Goal: Entertainment & Leisure: Browse casually

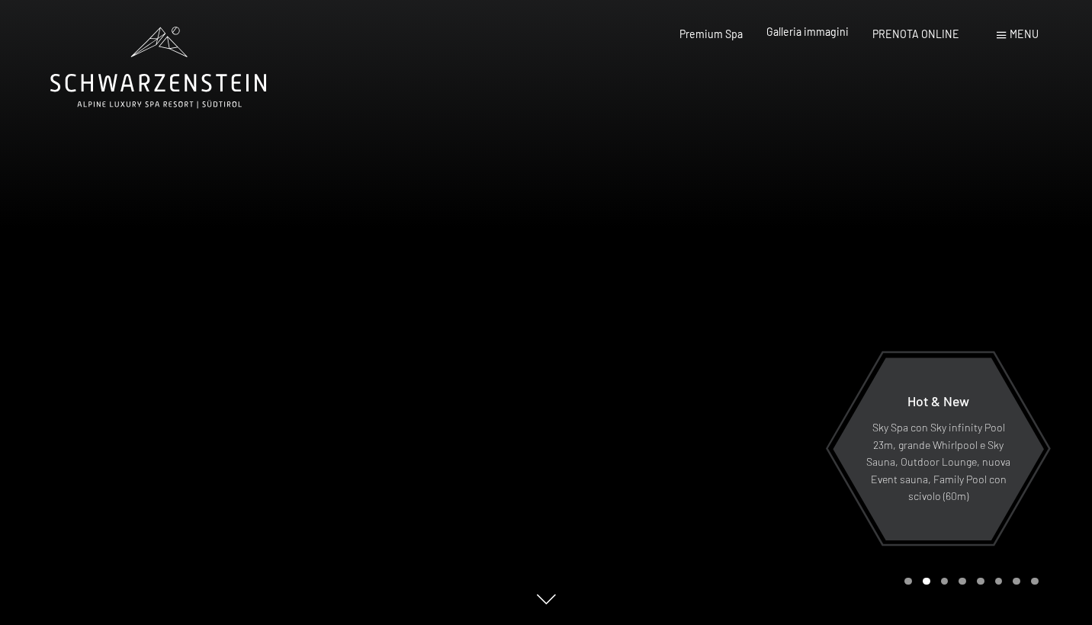
click at [816, 37] on span "Galleria immagini" at bounding box center [807, 31] width 82 height 13
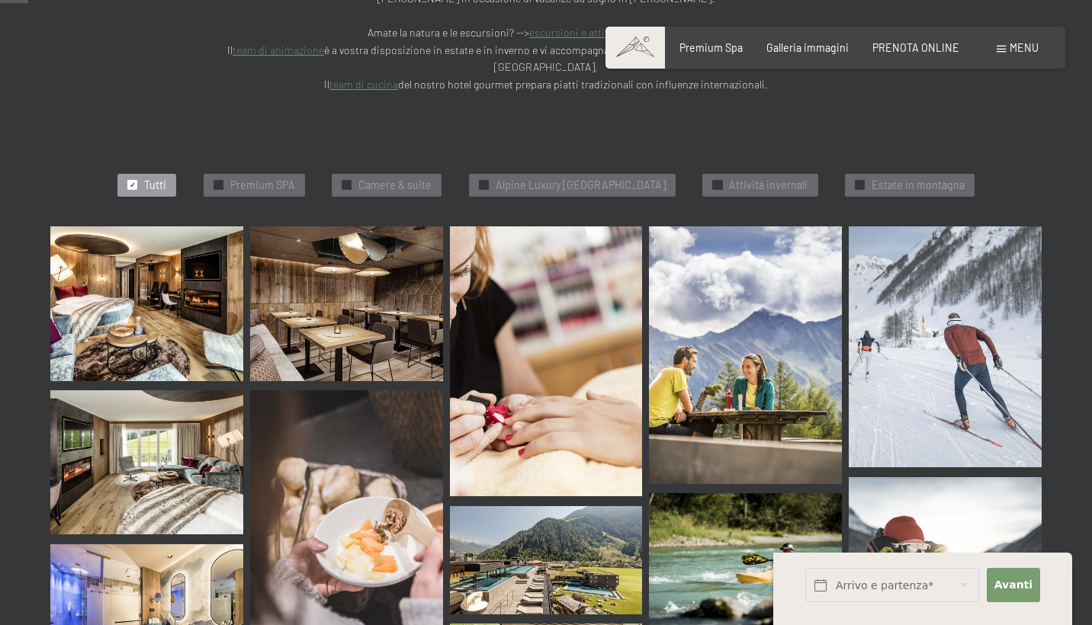
scroll to position [406, 0]
click at [188, 288] on img at bounding box center [146, 304] width 193 height 154
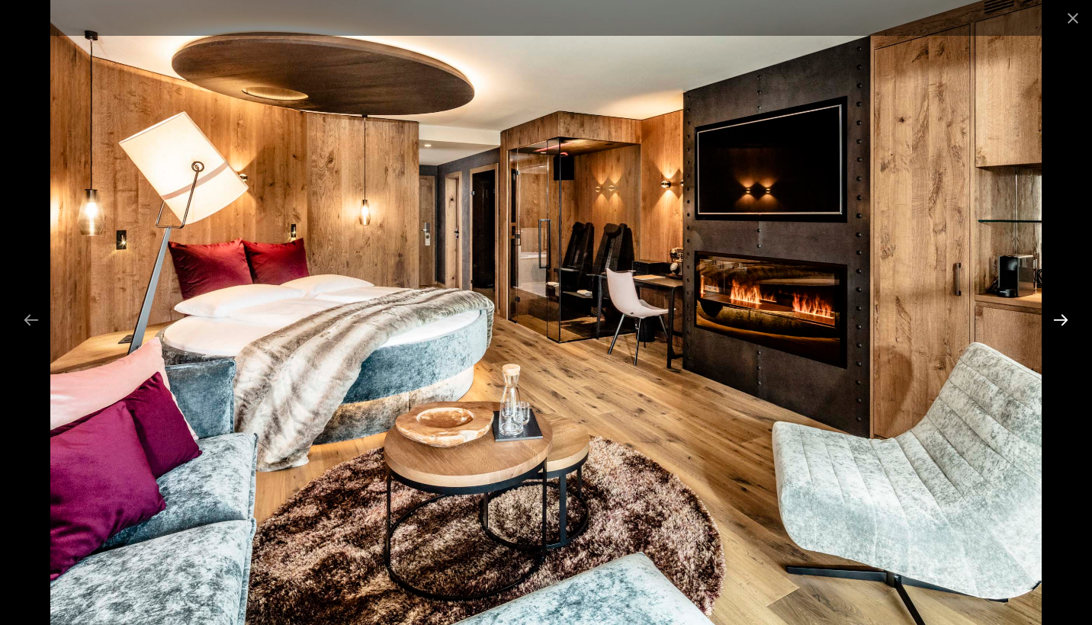
click at [1060, 325] on button "Next slide" at bounding box center [1060, 320] width 32 height 30
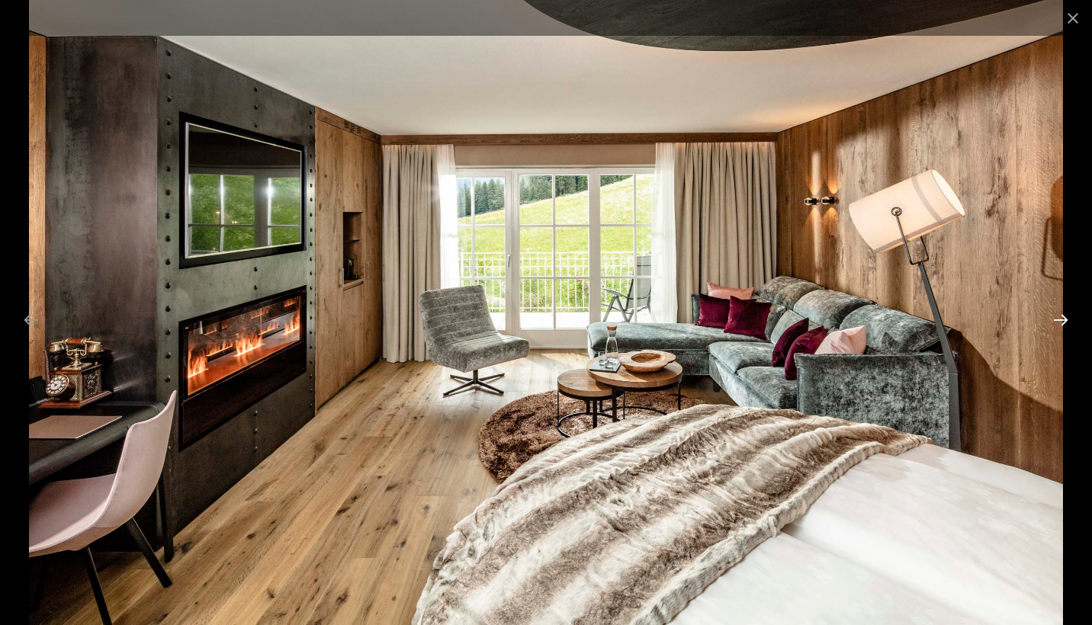
click at [1060, 325] on button "Next slide" at bounding box center [1060, 320] width 32 height 30
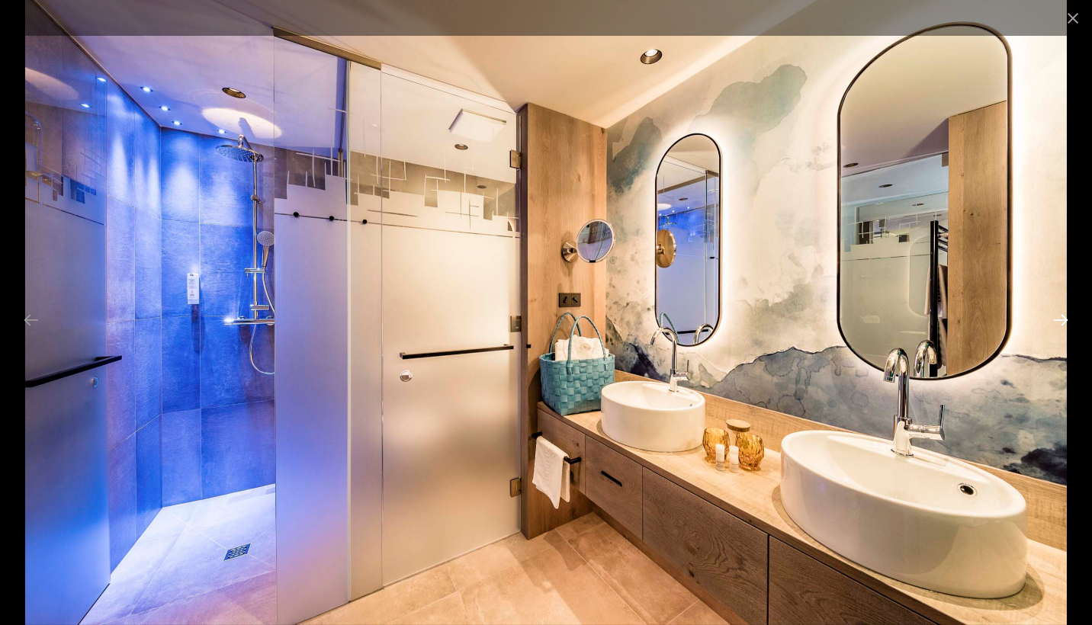
click at [1060, 325] on button "Next slide" at bounding box center [1060, 320] width 32 height 30
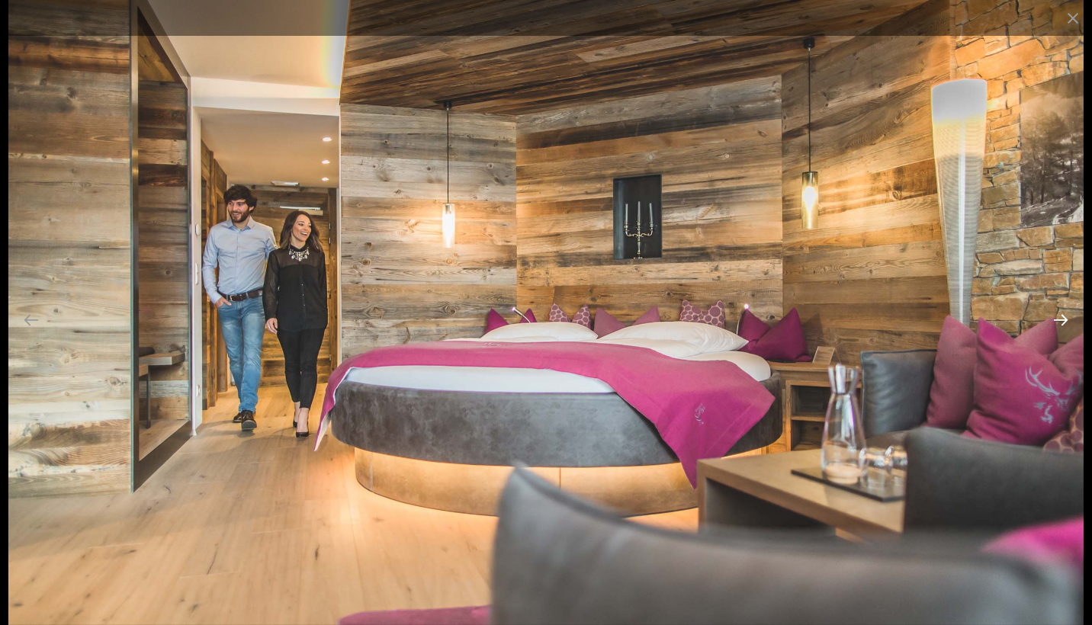
click at [1060, 325] on button "Next slide" at bounding box center [1060, 320] width 32 height 30
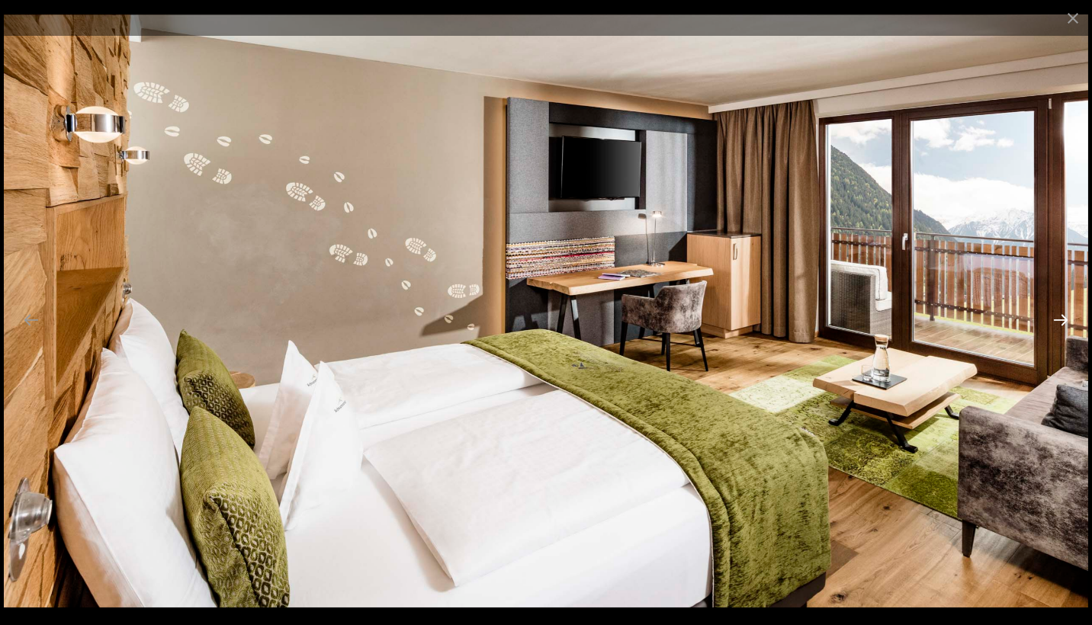
click at [1060, 325] on button "Next slide" at bounding box center [1060, 320] width 32 height 30
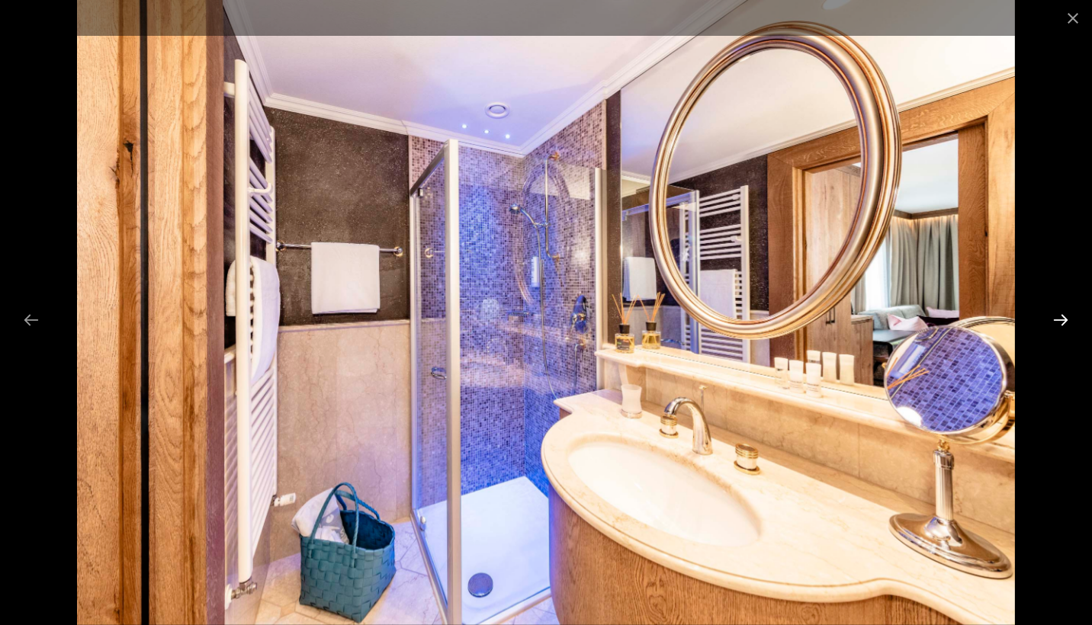
click at [1060, 325] on button "Next slide" at bounding box center [1060, 320] width 32 height 30
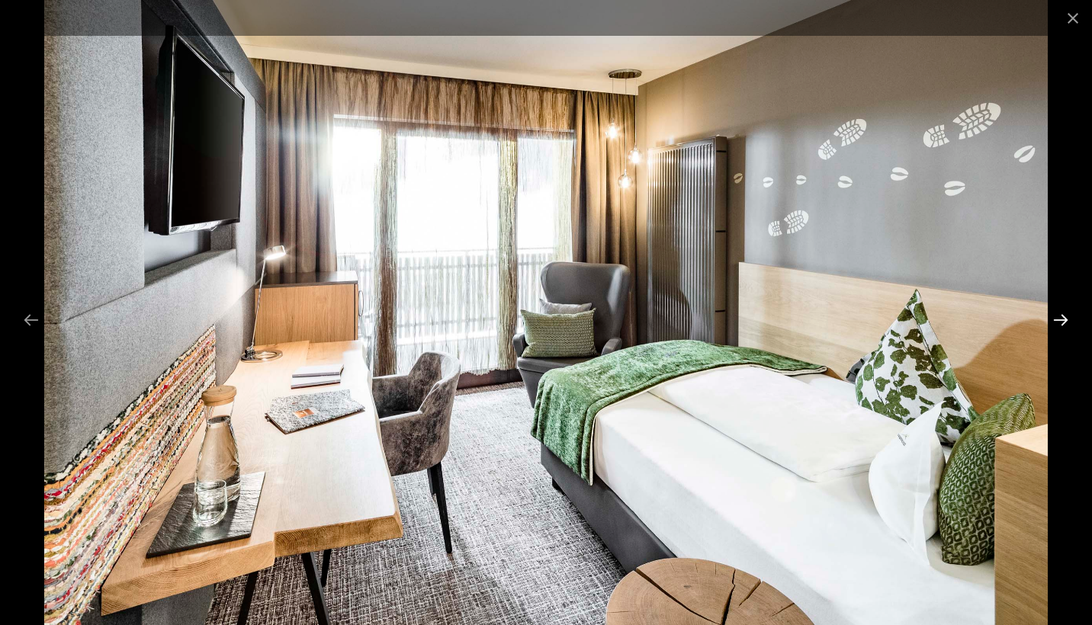
click at [1060, 325] on button "Next slide" at bounding box center [1060, 320] width 32 height 30
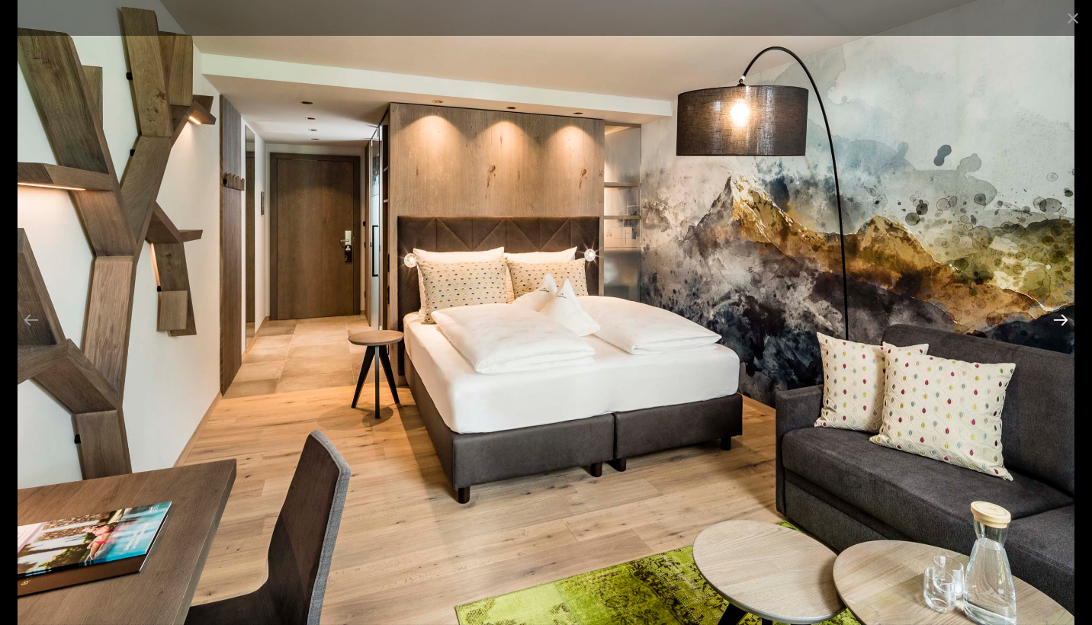
click at [1060, 325] on button "Next slide" at bounding box center [1060, 320] width 32 height 30
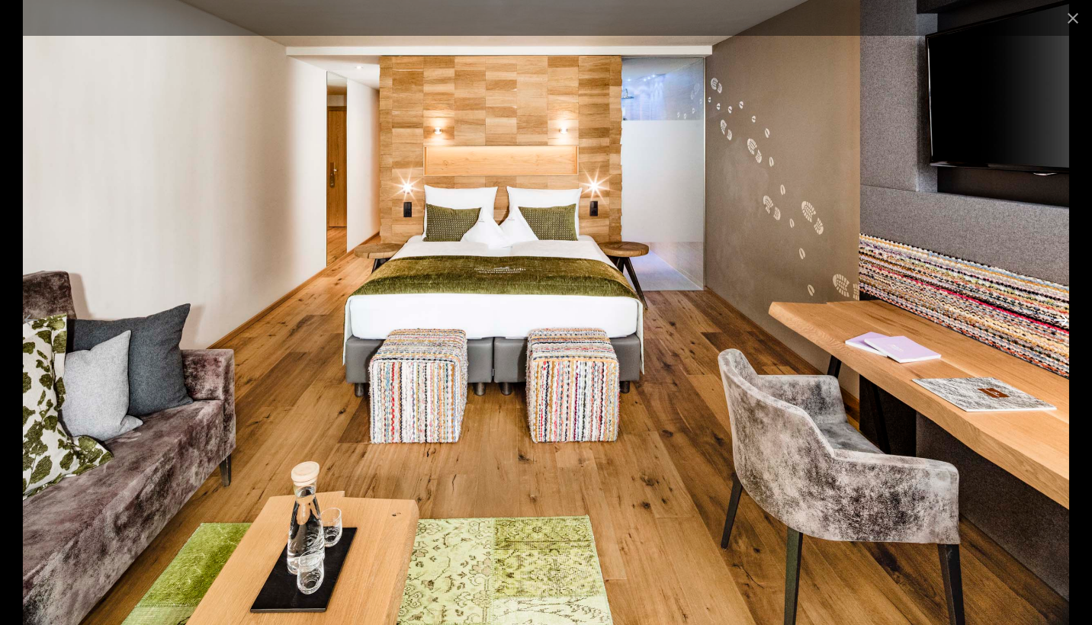
click at [1060, 325] on button "Next slide" at bounding box center [1060, 320] width 32 height 30
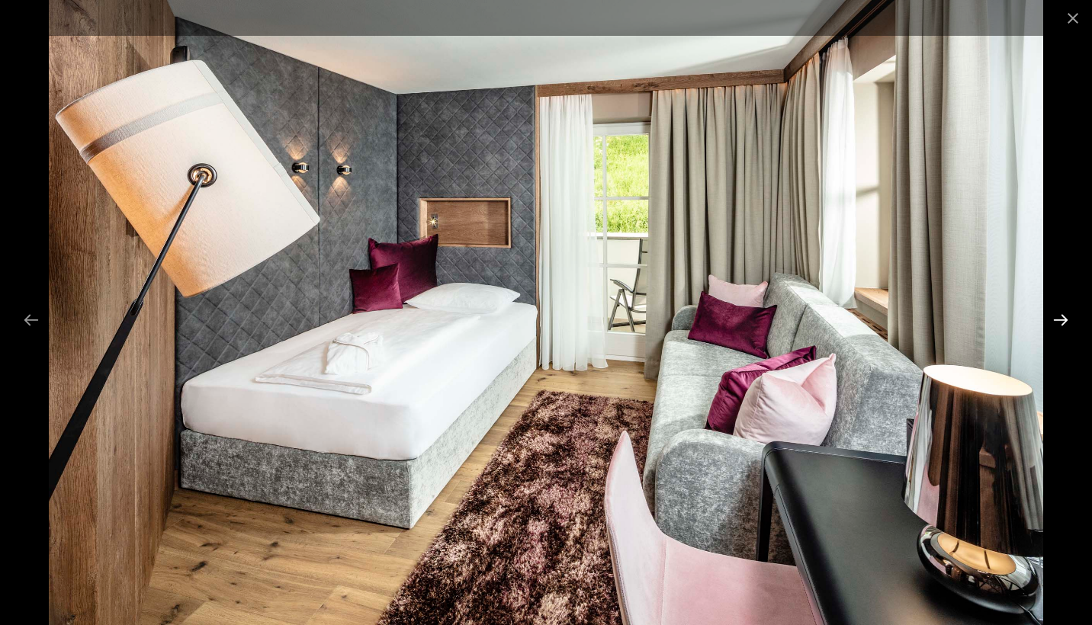
click at [1060, 325] on button "Next slide" at bounding box center [1060, 320] width 32 height 30
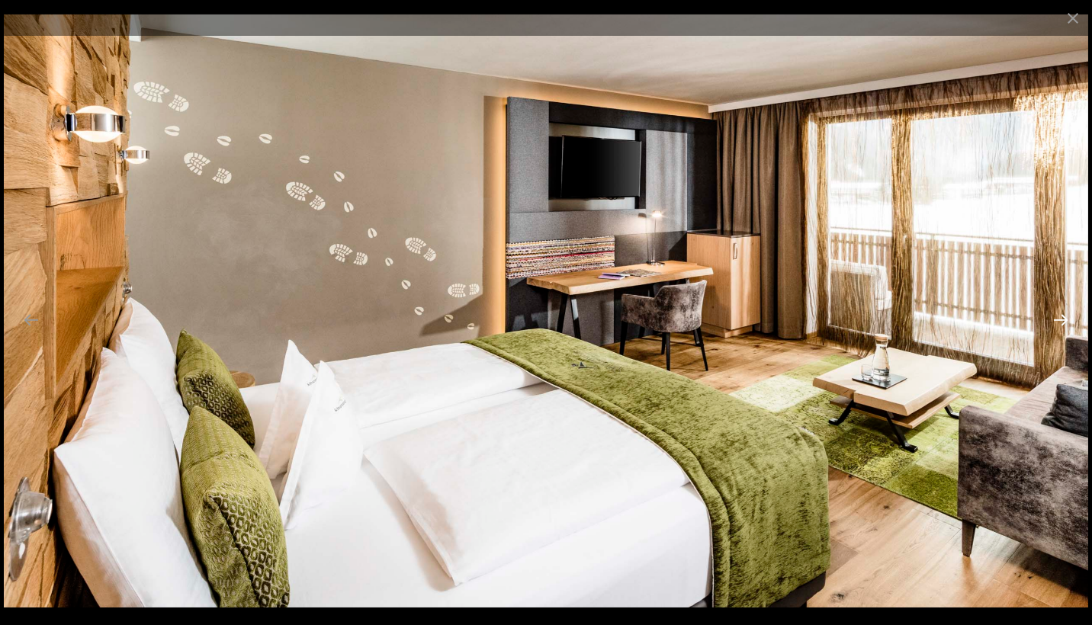
click at [1060, 325] on button "Next slide" at bounding box center [1060, 320] width 32 height 30
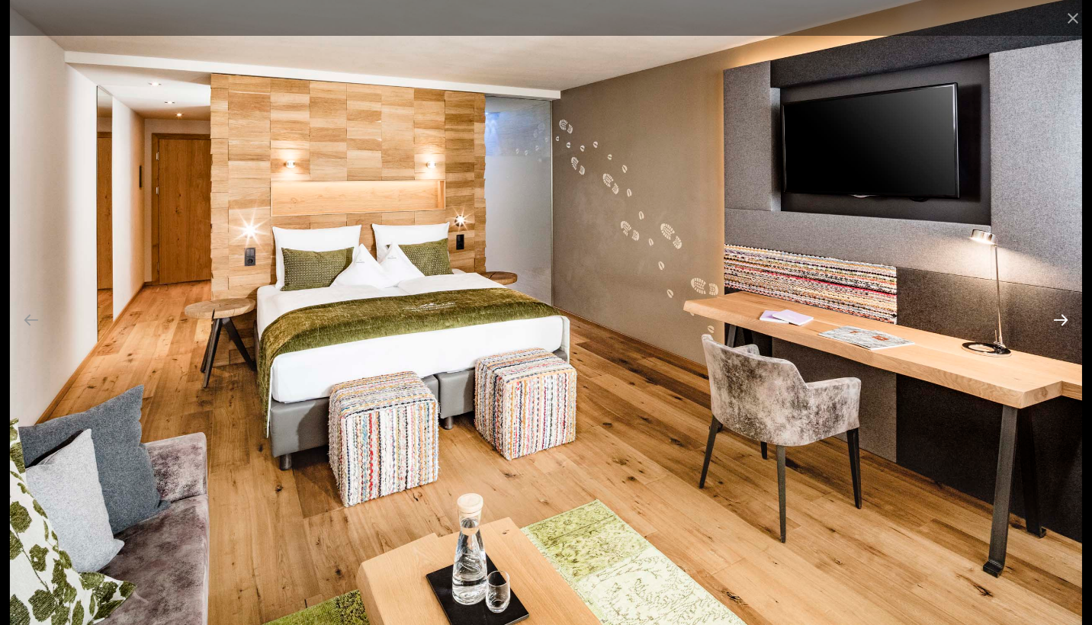
click at [1060, 325] on button "Next slide" at bounding box center [1060, 320] width 32 height 30
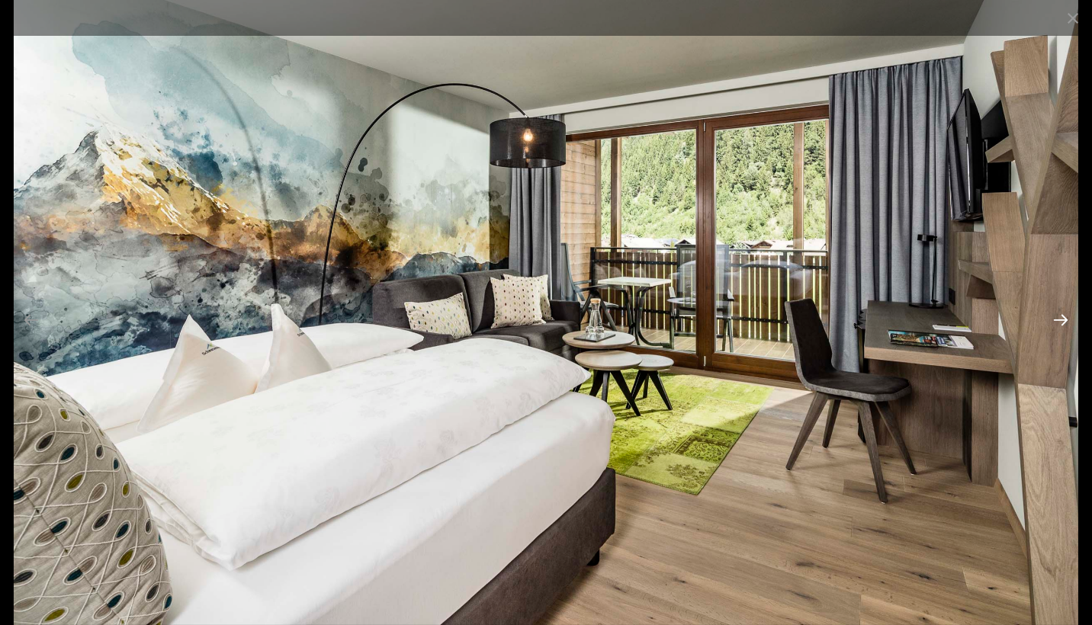
click at [1060, 325] on button "Next slide" at bounding box center [1060, 320] width 32 height 30
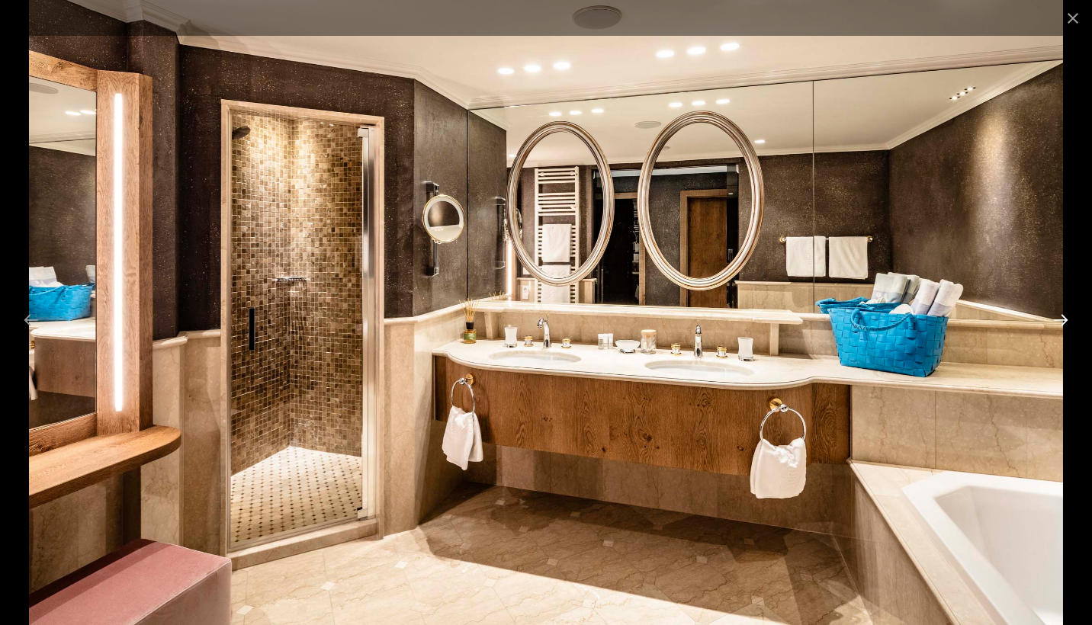
click at [1060, 325] on button "Next slide" at bounding box center [1060, 320] width 32 height 30
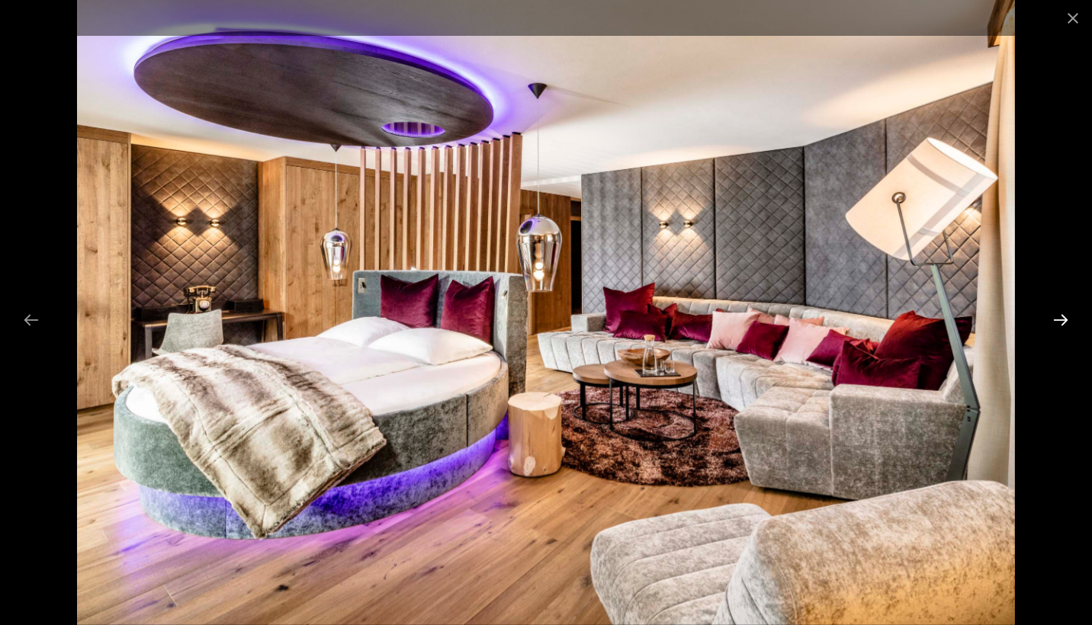
click at [1060, 325] on button "Next slide" at bounding box center [1060, 320] width 32 height 30
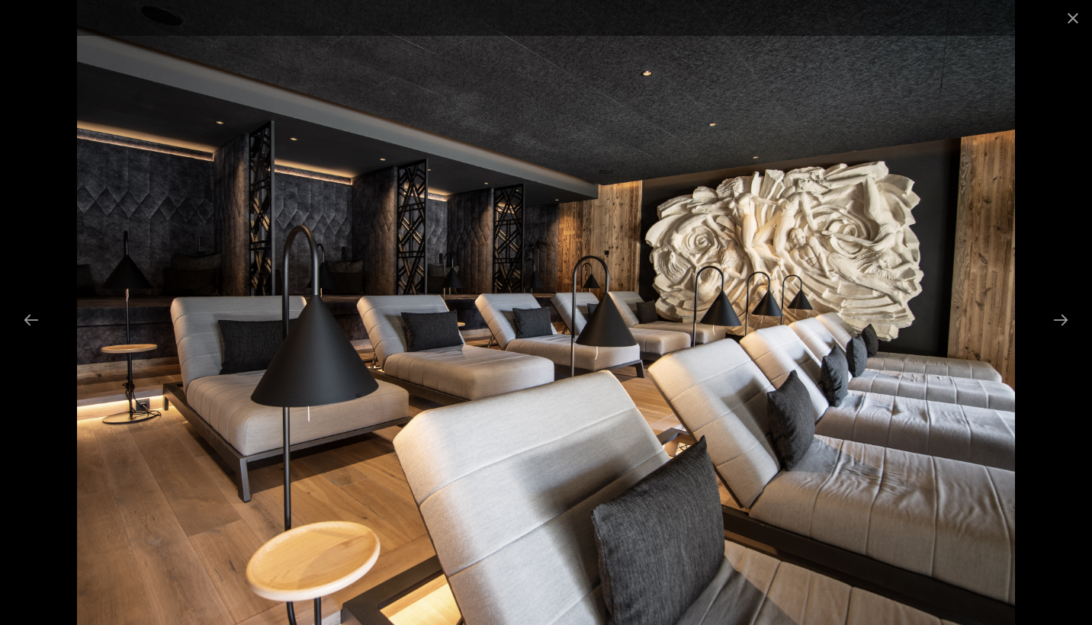
drag, startPoint x: 780, startPoint y: 298, endPoint x: 441, endPoint y: 242, distance: 343.9
click at [526, 227] on img at bounding box center [546, 312] width 938 height 625
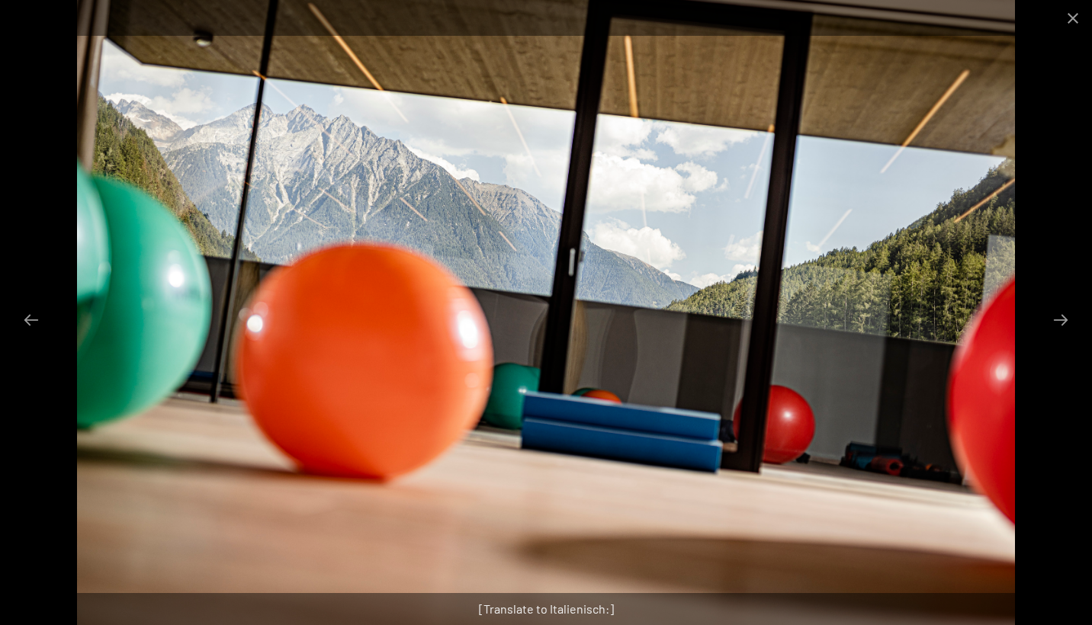
click at [26, 335] on div at bounding box center [546, 312] width 1092 height 625
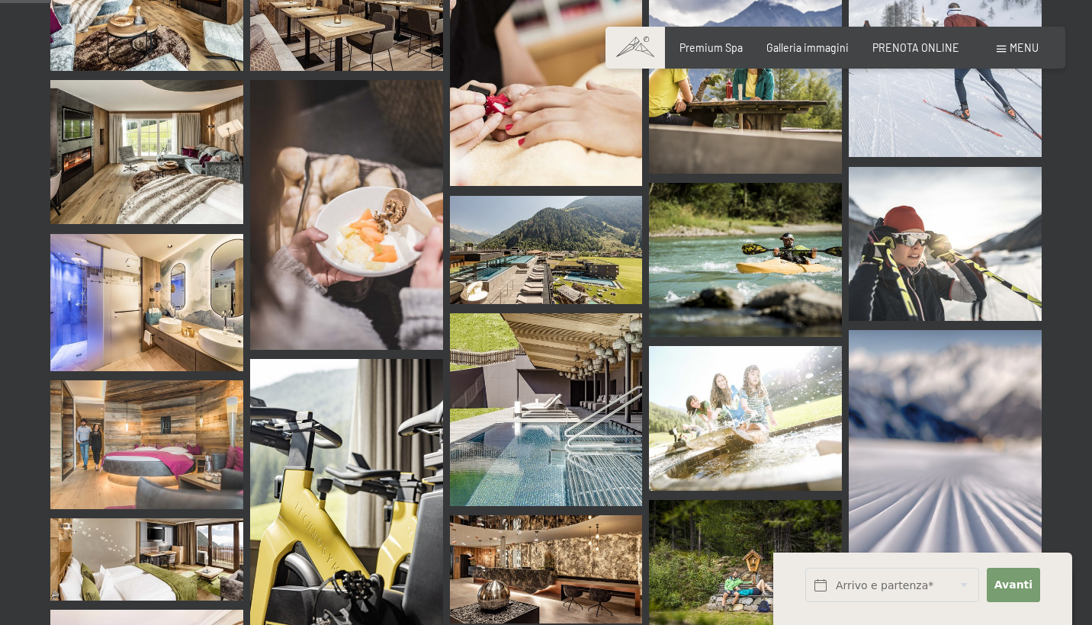
scroll to position [717, 0]
click at [161, 398] on img at bounding box center [146, 444] width 193 height 129
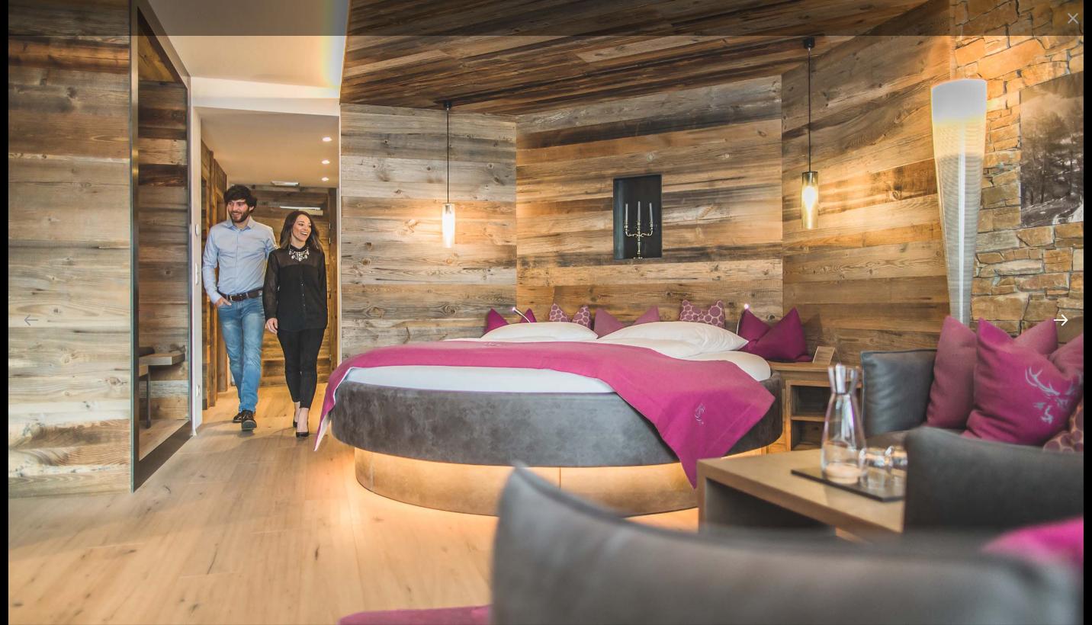
click at [1065, 321] on button "Next slide" at bounding box center [1060, 320] width 32 height 30
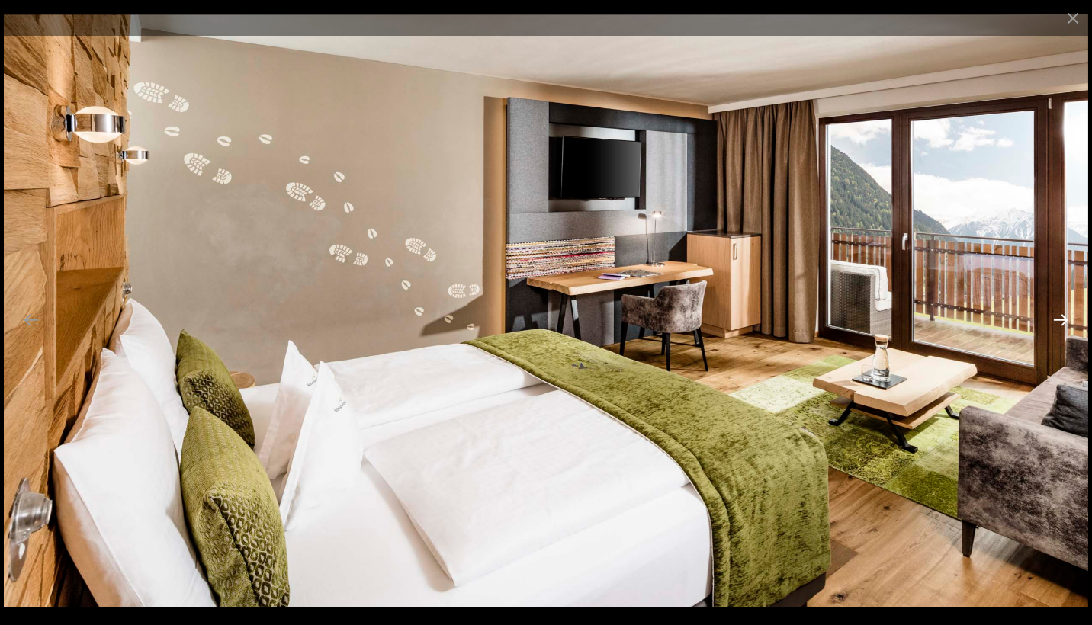
click at [1065, 321] on button "Next slide" at bounding box center [1060, 320] width 32 height 30
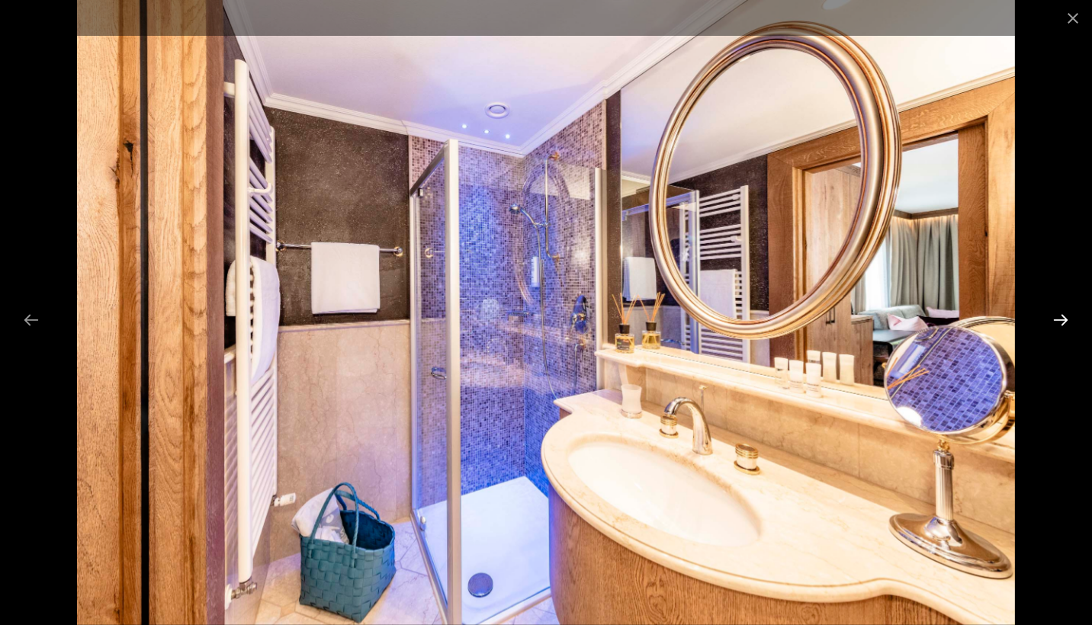
click at [1065, 321] on button "Next slide" at bounding box center [1060, 320] width 32 height 30
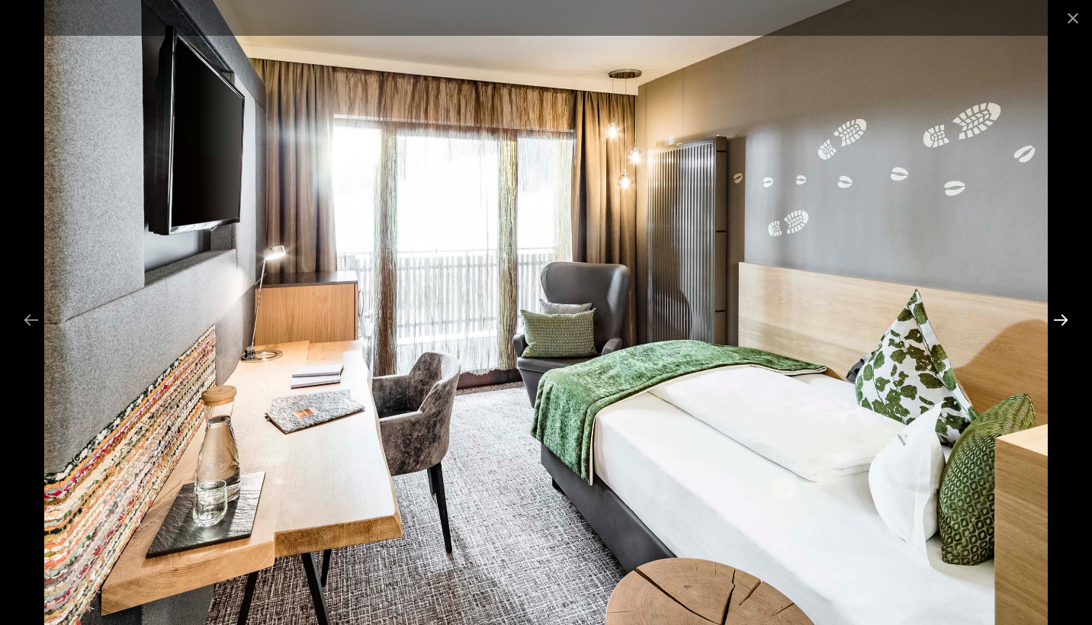
click at [1065, 321] on button "Next slide" at bounding box center [1060, 320] width 32 height 30
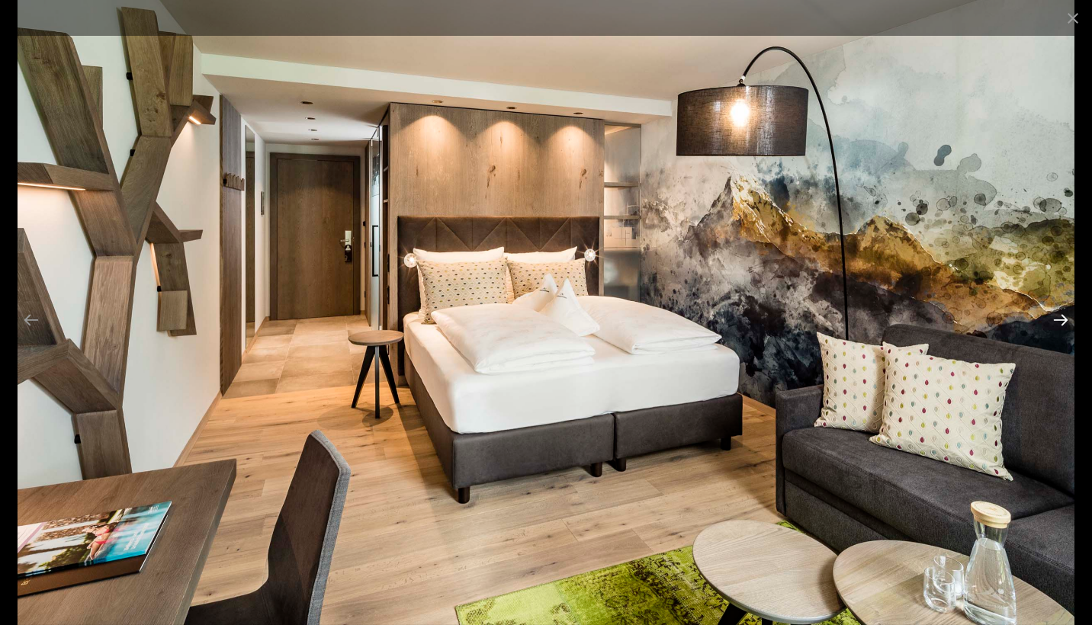
click at [1065, 321] on button "Next slide" at bounding box center [1060, 320] width 32 height 30
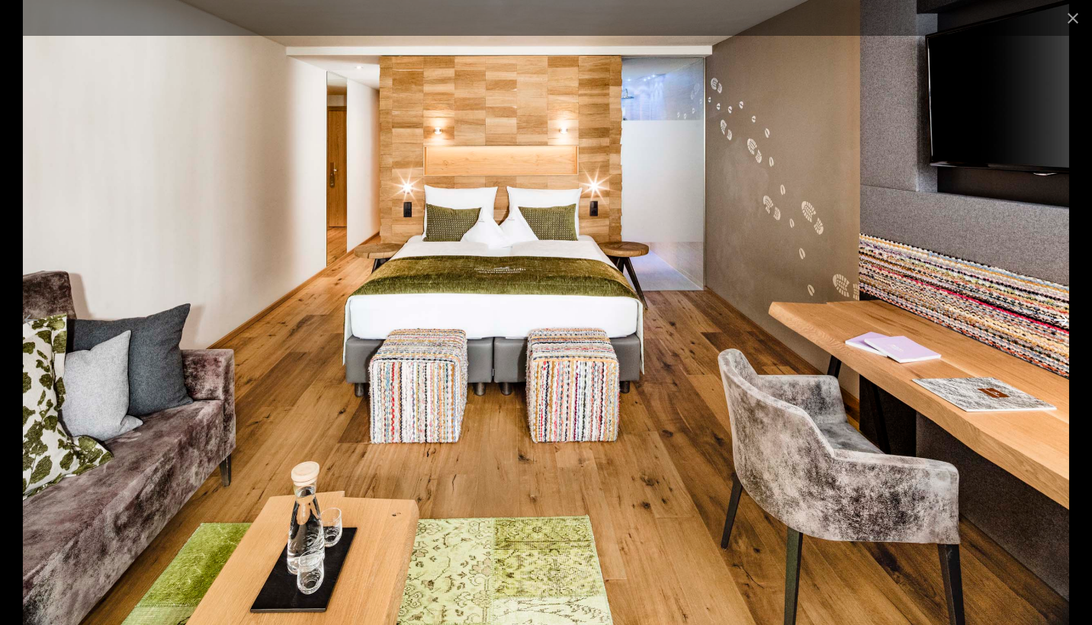
click at [1065, 321] on button "Next slide" at bounding box center [1060, 320] width 32 height 30
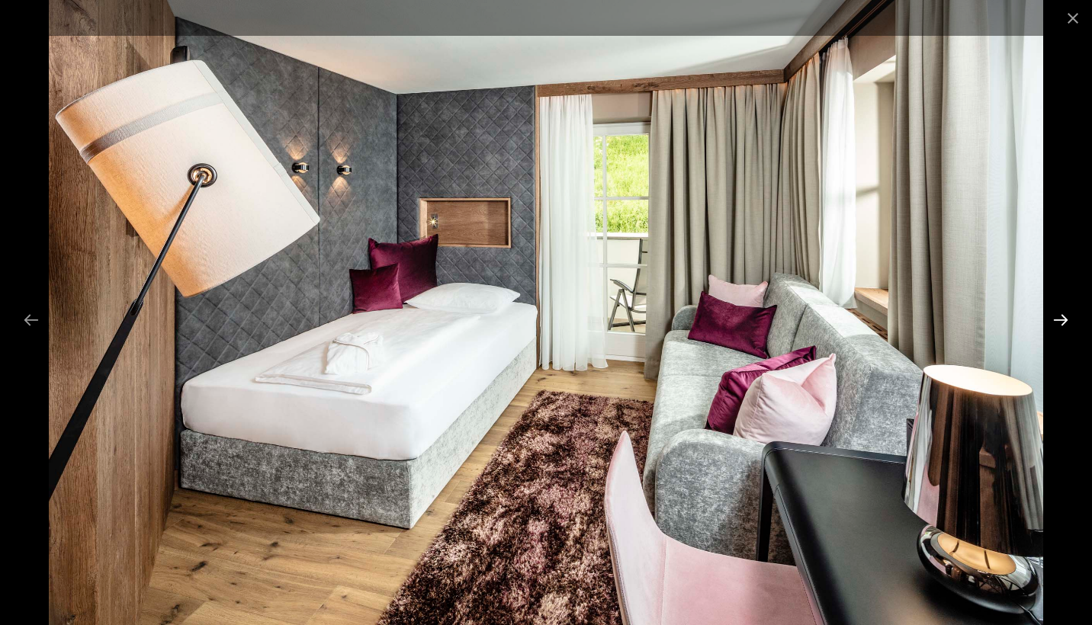
click at [1065, 321] on button "Next slide" at bounding box center [1060, 320] width 32 height 30
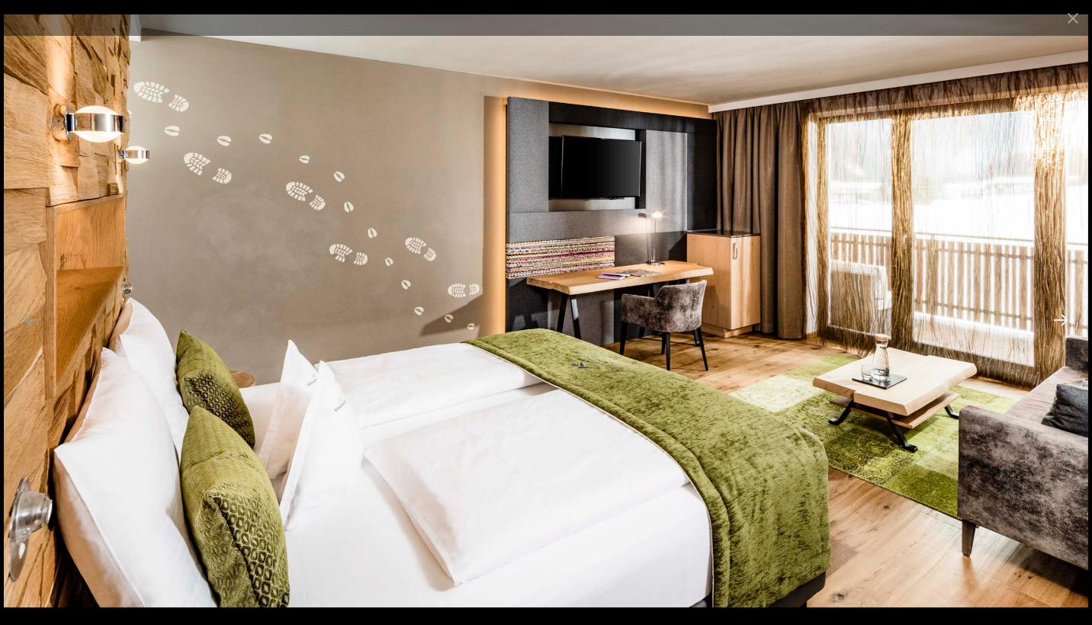
click at [1065, 321] on button "Next slide" at bounding box center [1060, 320] width 32 height 30
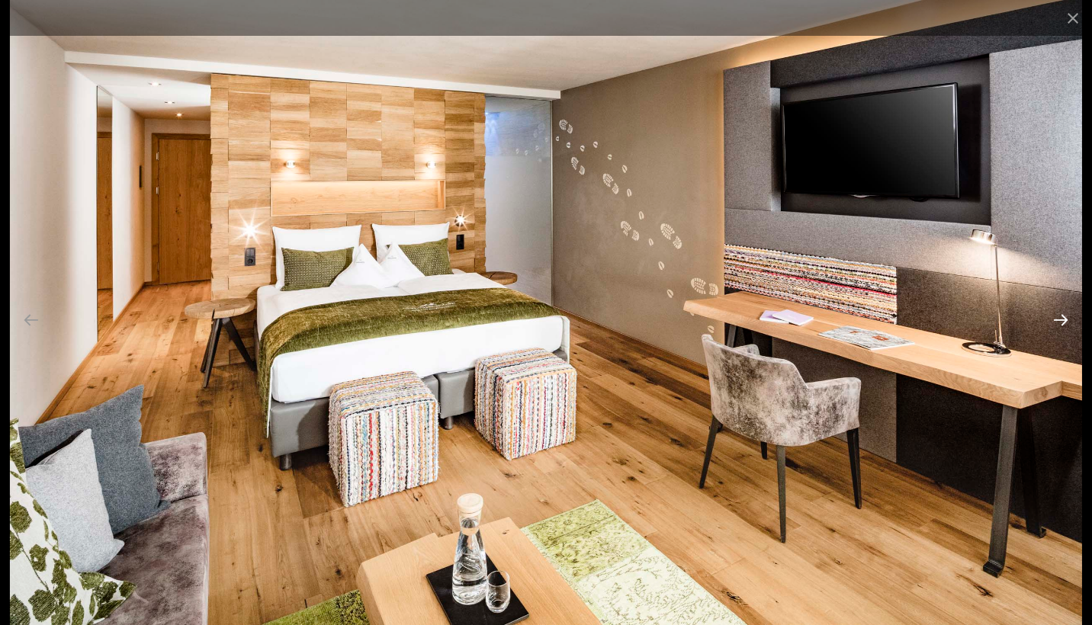
click at [1065, 321] on button "Next slide" at bounding box center [1060, 320] width 32 height 30
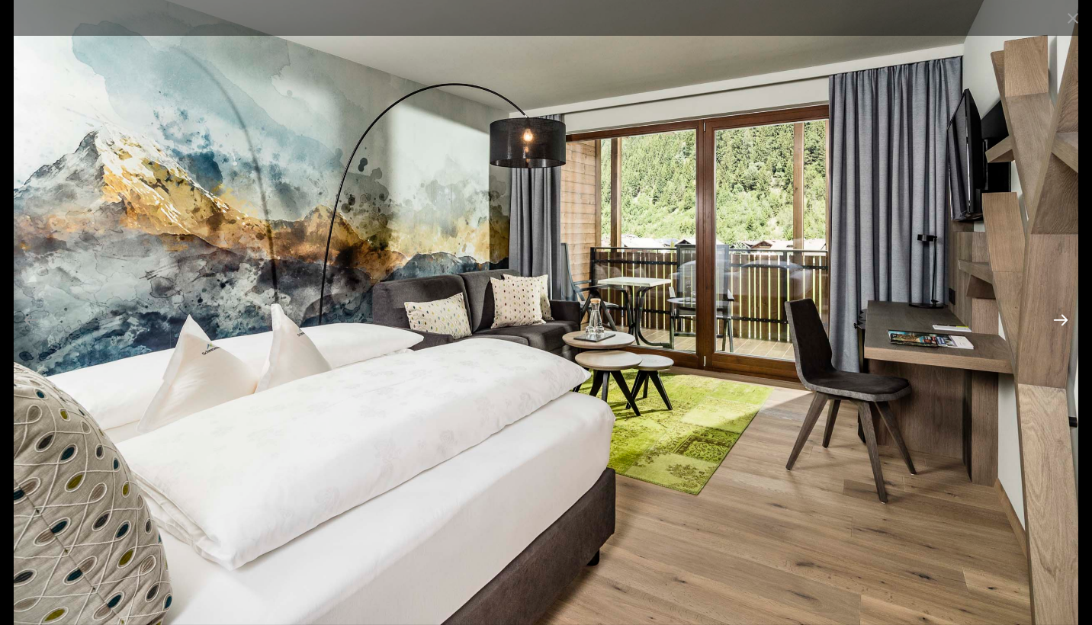
click at [1065, 321] on button "Next slide" at bounding box center [1060, 320] width 32 height 30
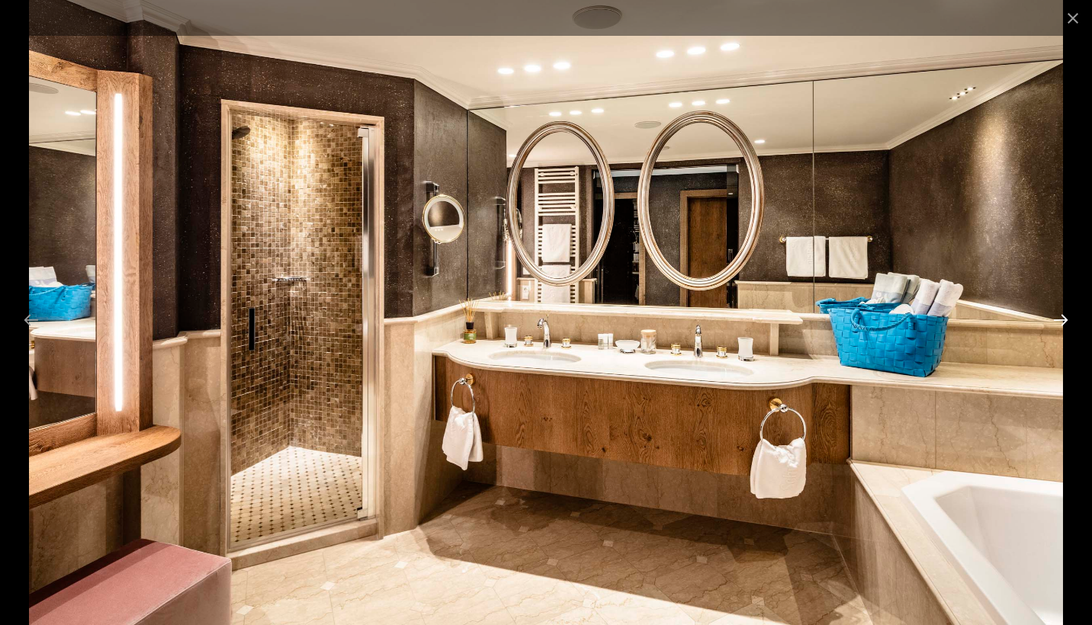
click at [1065, 321] on button "Next slide" at bounding box center [1060, 320] width 32 height 30
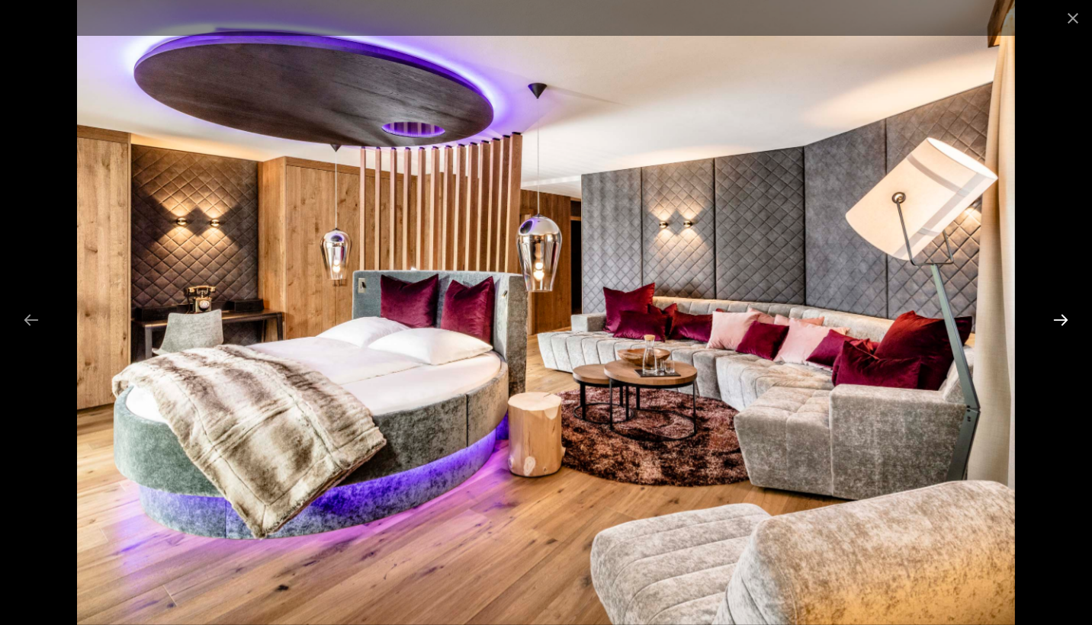
click at [1065, 321] on button "Next slide" at bounding box center [1060, 320] width 32 height 30
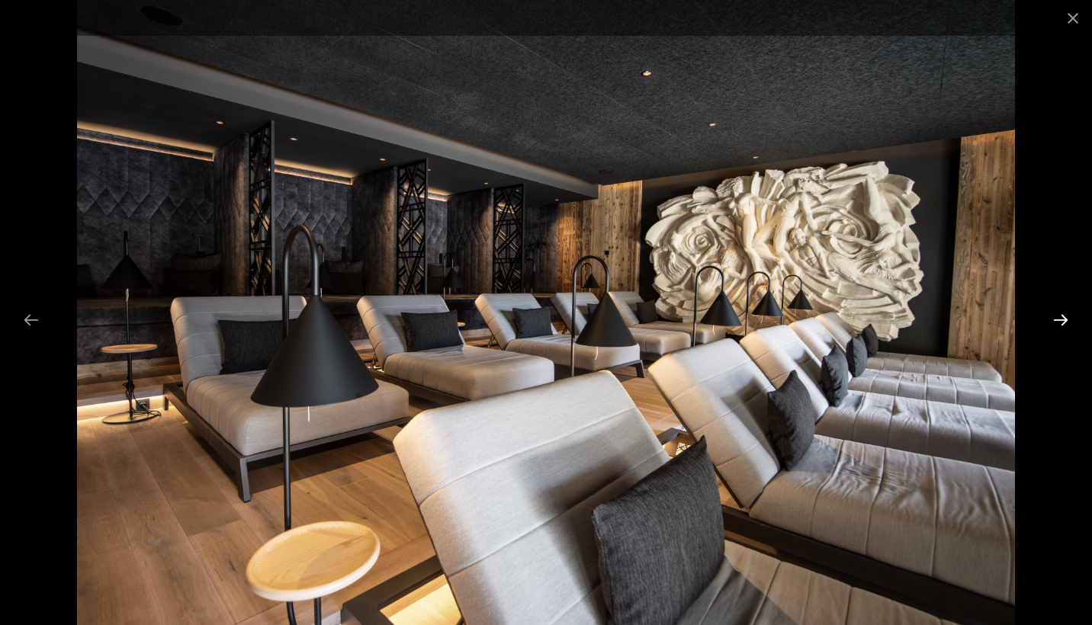
click at [1065, 321] on button "Next slide" at bounding box center [1060, 320] width 32 height 30
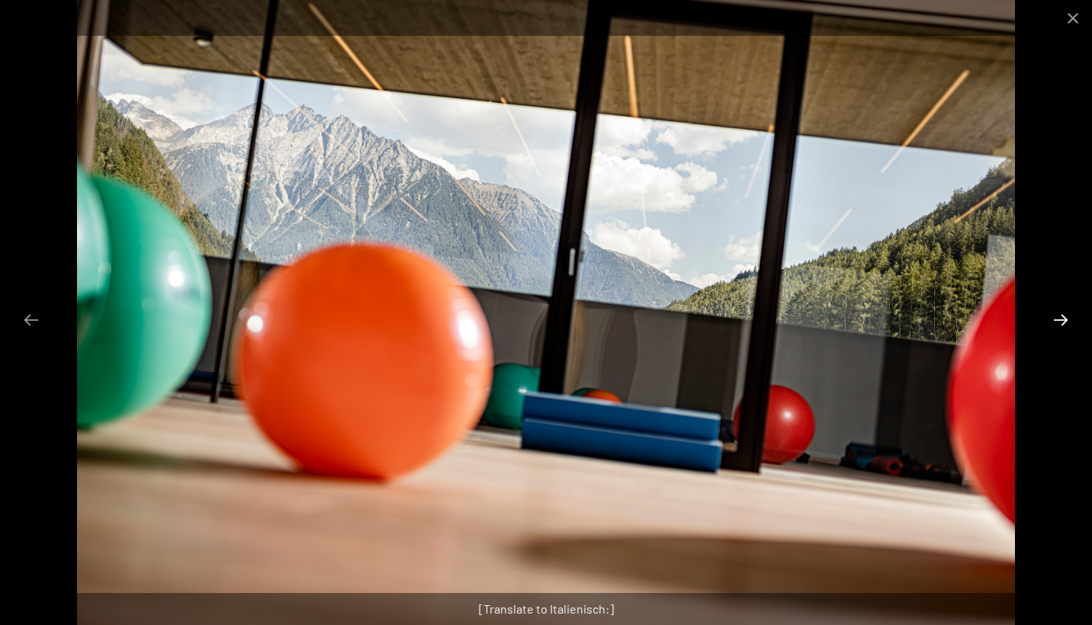
click at [1065, 321] on button "Next slide" at bounding box center [1060, 320] width 32 height 30
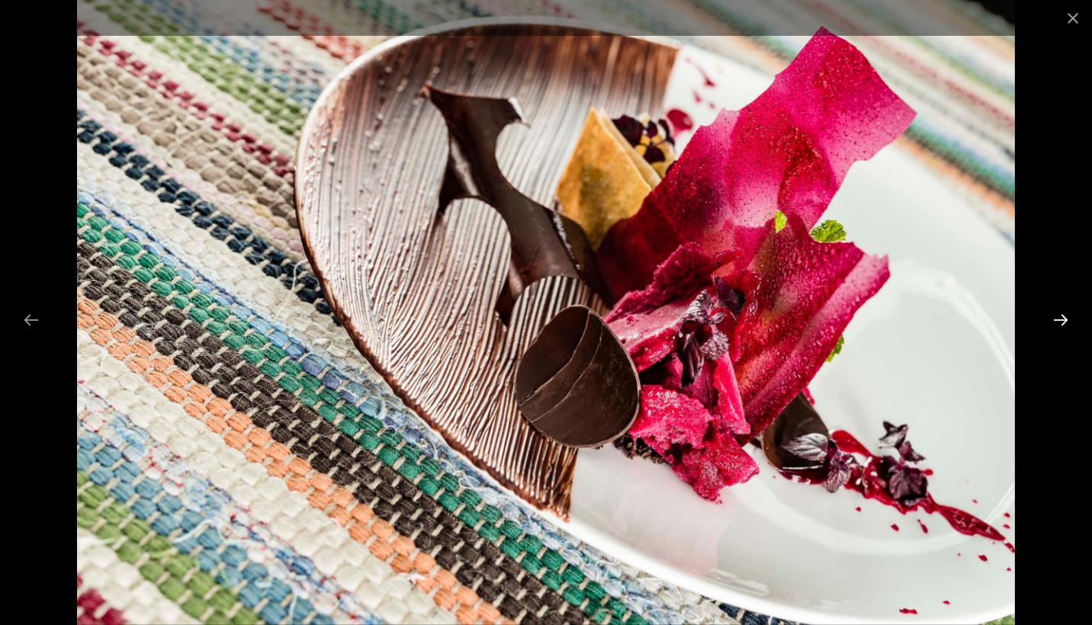
click at [1065, 321] on button "Next slide" at bounding box center [1060, 320] width 32 height 30
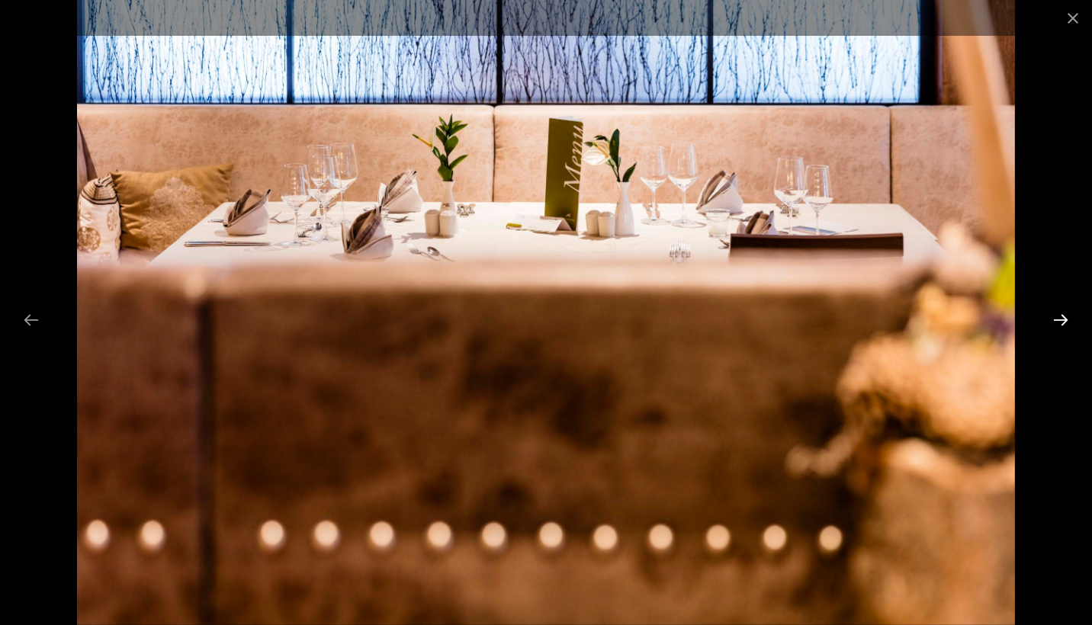
click at [1065, 321] on button "Next slide" at bounding box center [1060, 320] width 32 height 30
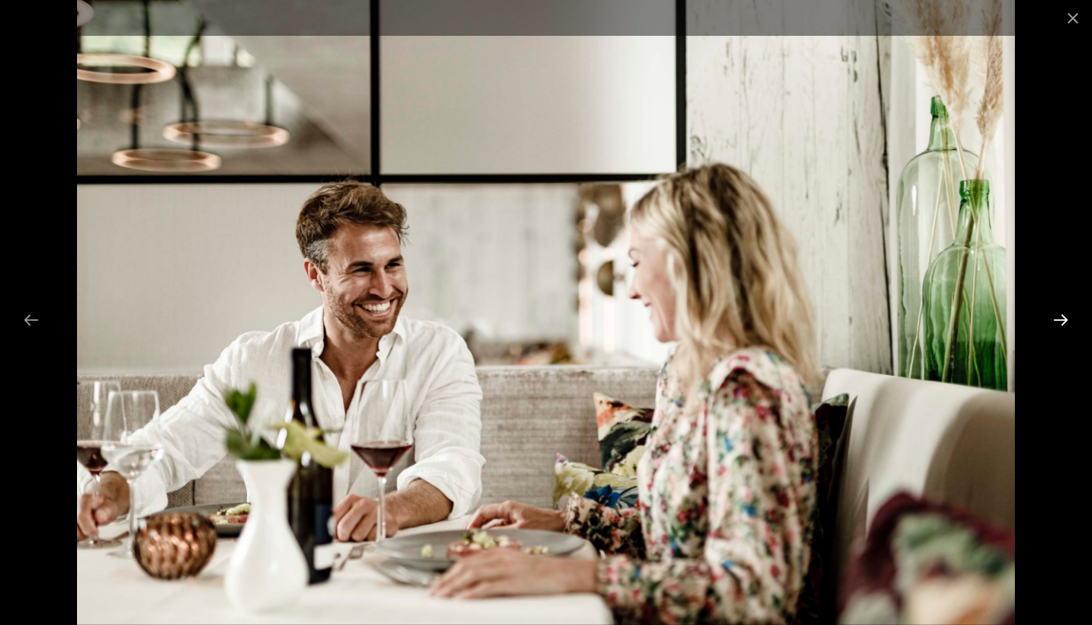
click at [1065, 321] on button "Next slide" at bounding box center [1060, 320] width 32 height 30
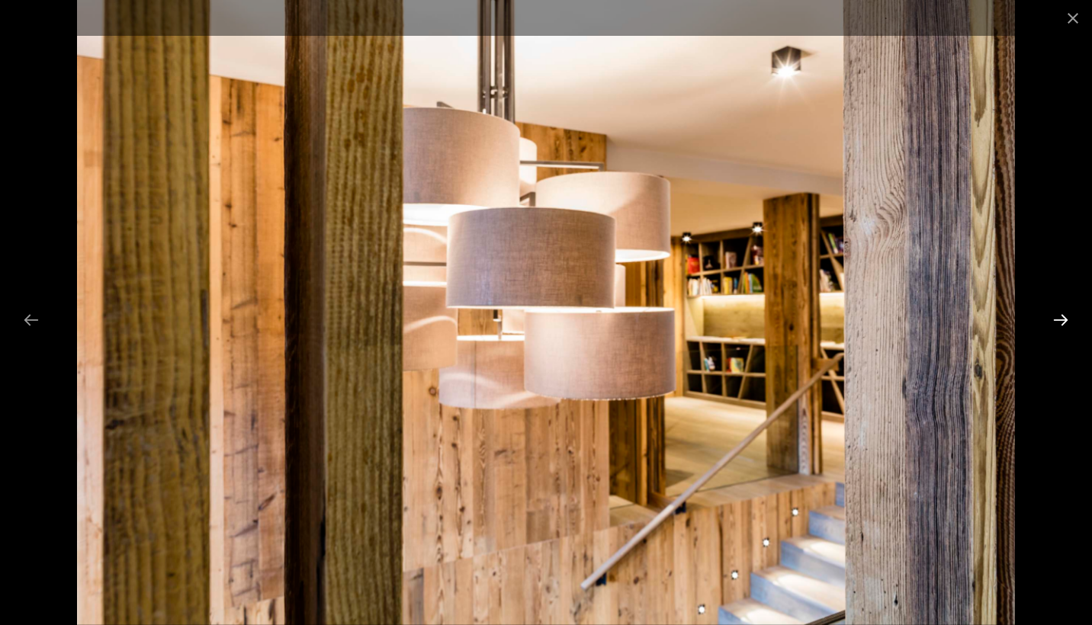
click at [1065, 321] on button "Next slide" at bounding box center [1060, 320] width 32 height 30
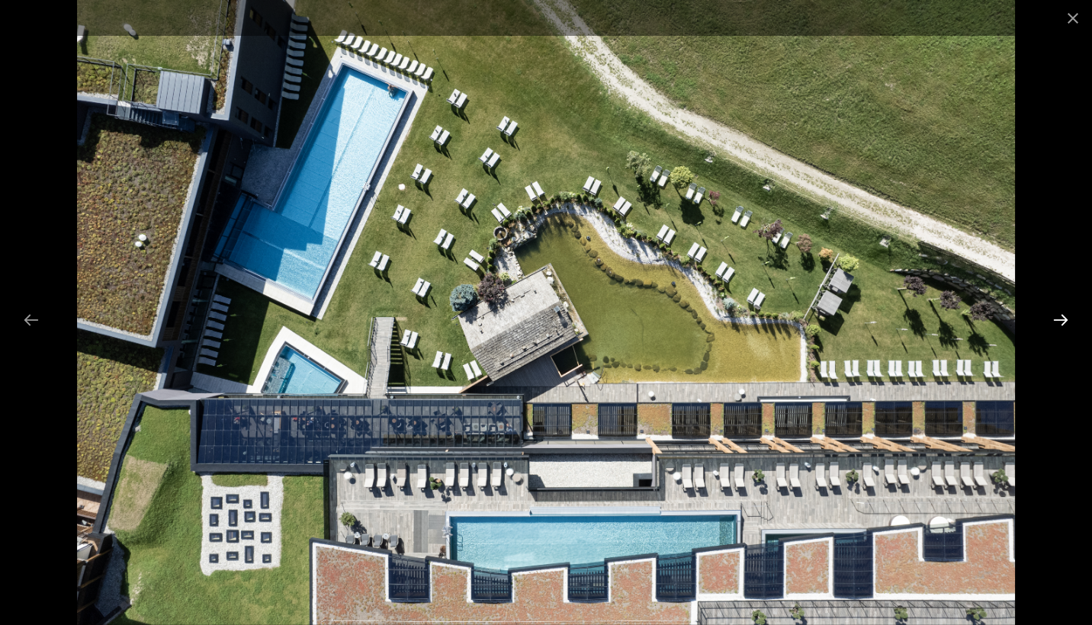
click at [1067, 323] on button "Next slide" at bounding box center [1060, 320] width 32 height 30
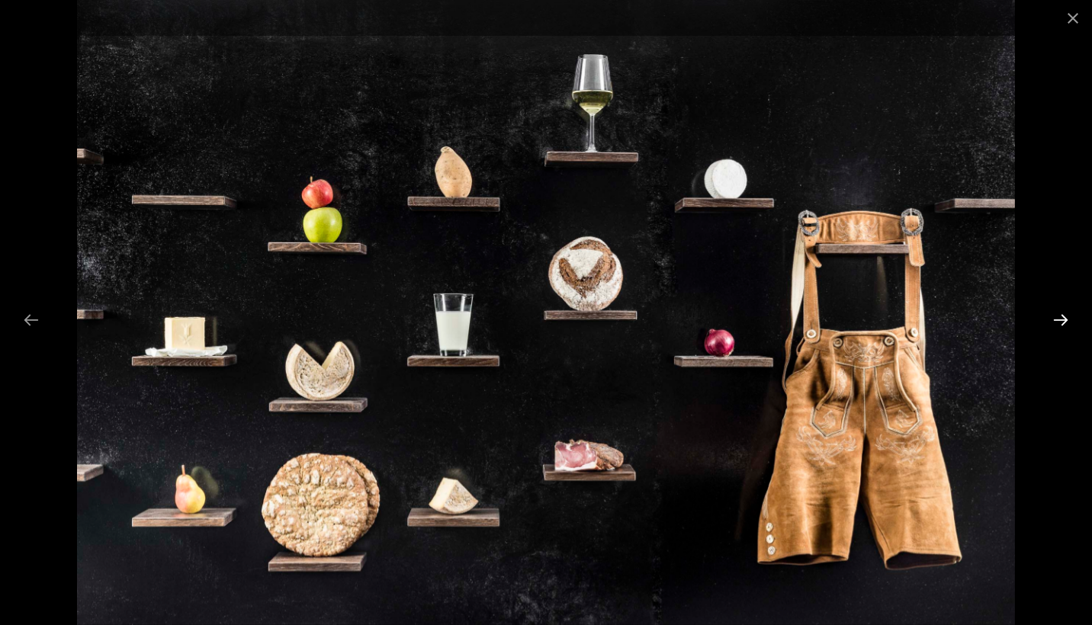
click at [1067, 323] on button "Next slide" at bounding box center [1060, 320] width 32 height 30
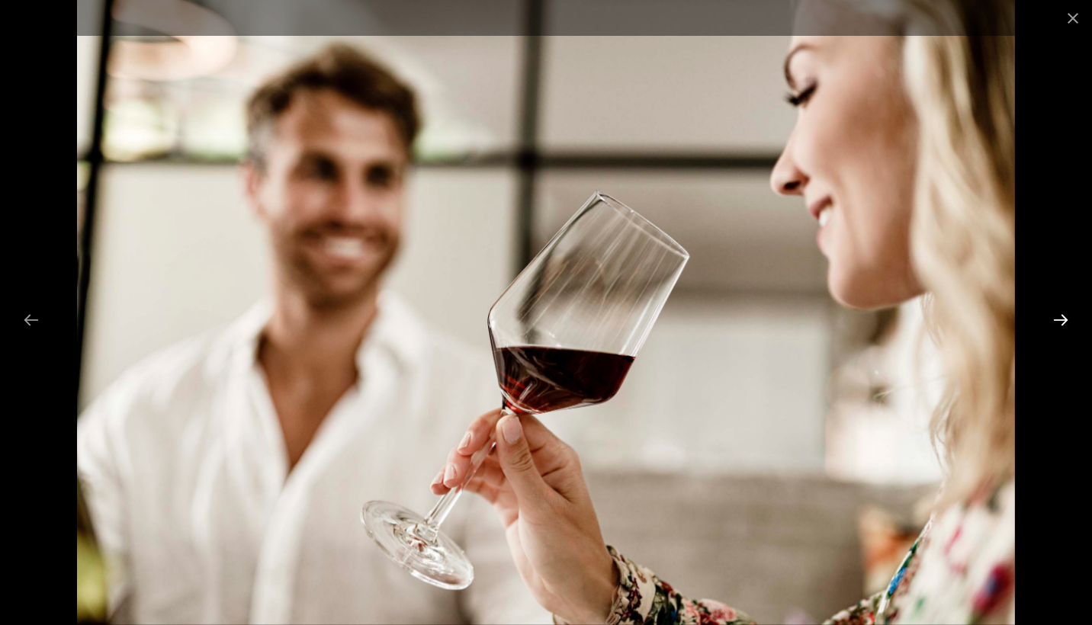
click at [1067, 323] on button "Next slide" at bounding box center [1060, 320] width 32 height 30
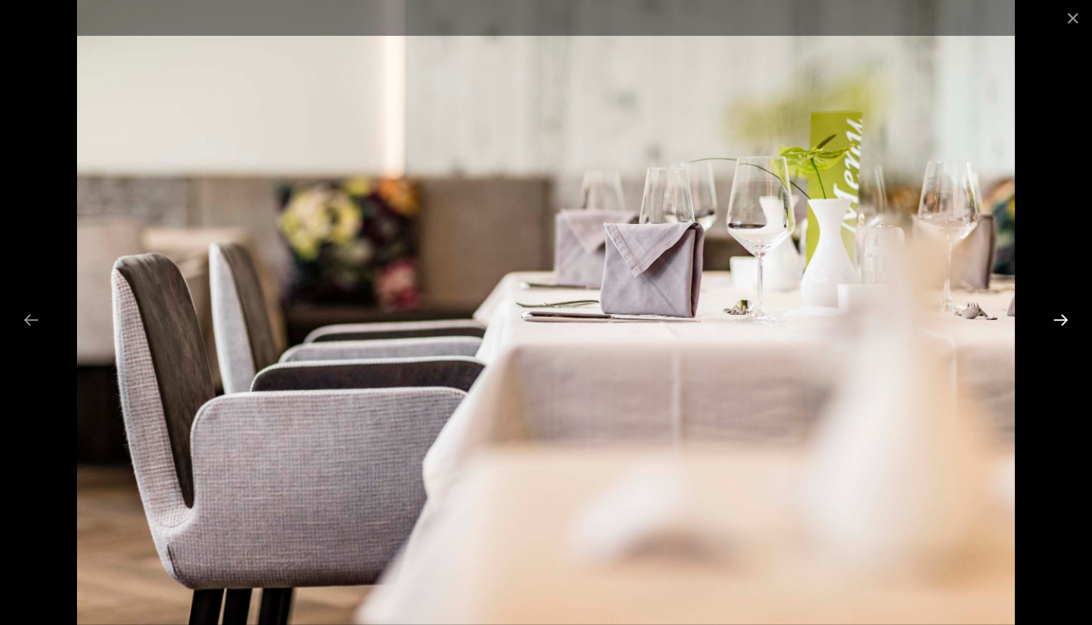
click at [1067, 323] on button "Next slide" at bounding box center [1060, 320] width 32 height 30
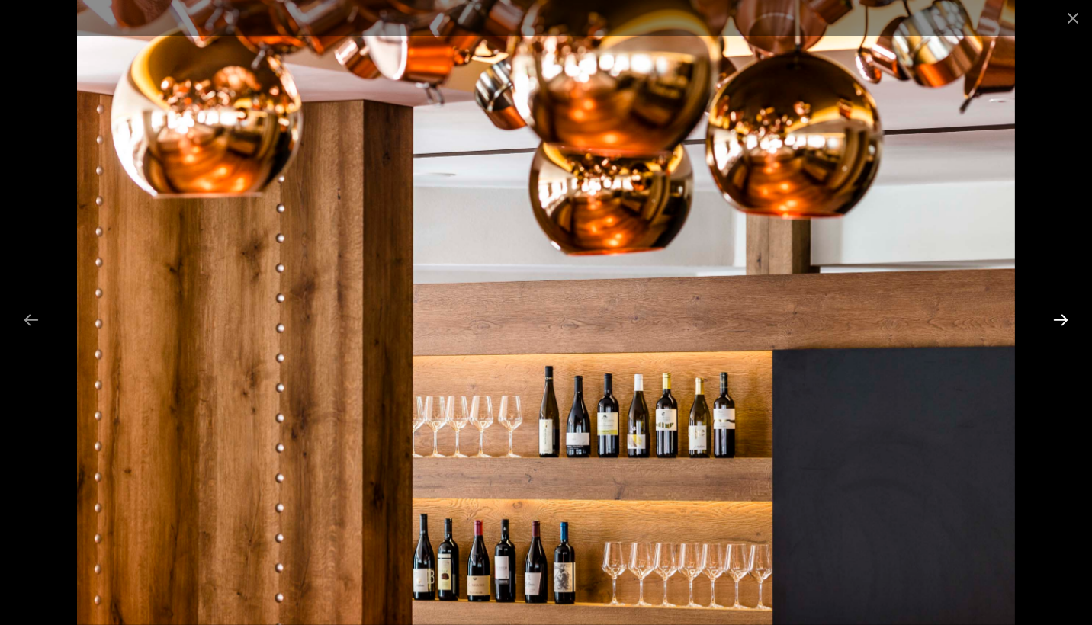
click at [1067, 323] on button "Next slide" at bounding box center [1060, 320] width 32 height 30
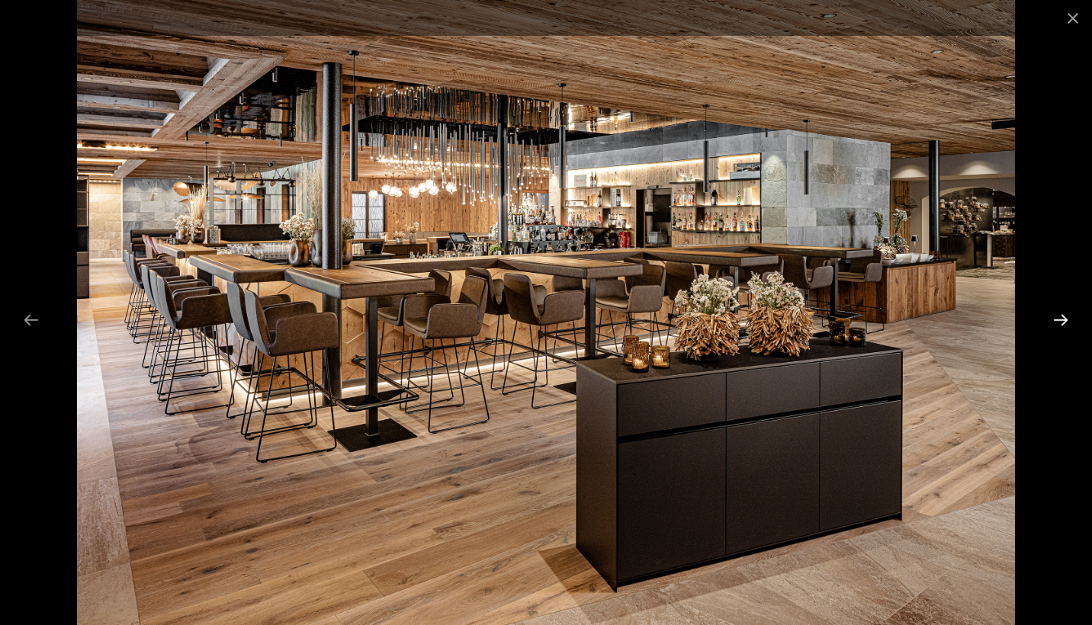
click at [1067, 323] on button "Next slide" at bounding box center [1060, 320] width 32 height 30
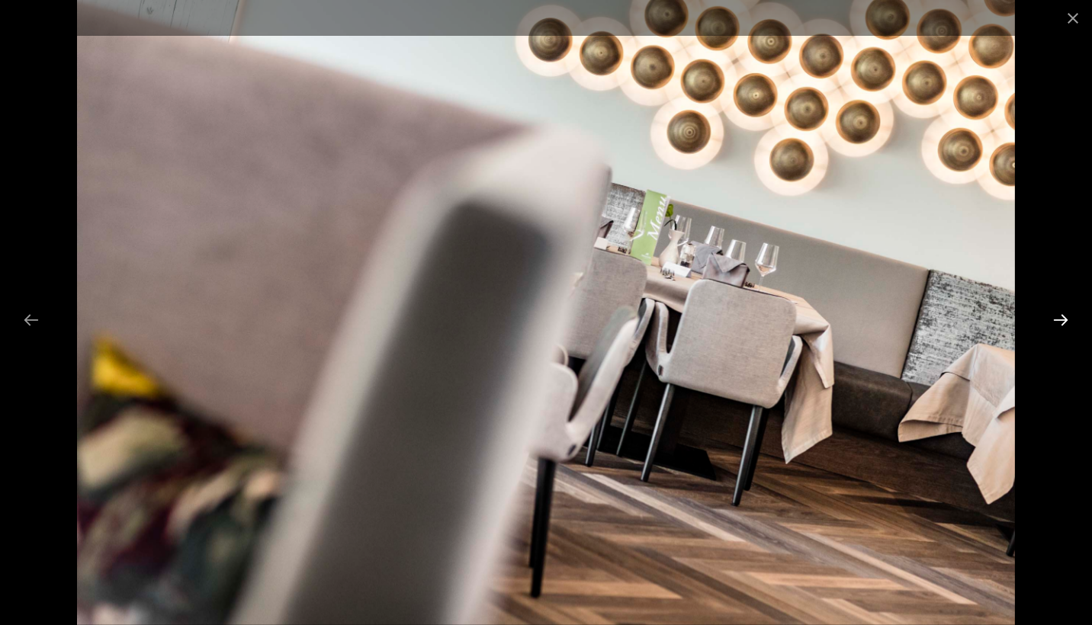
click at [1067, 323] on button "Next slide" at bounding box center [1060, 320] width 32 height 30
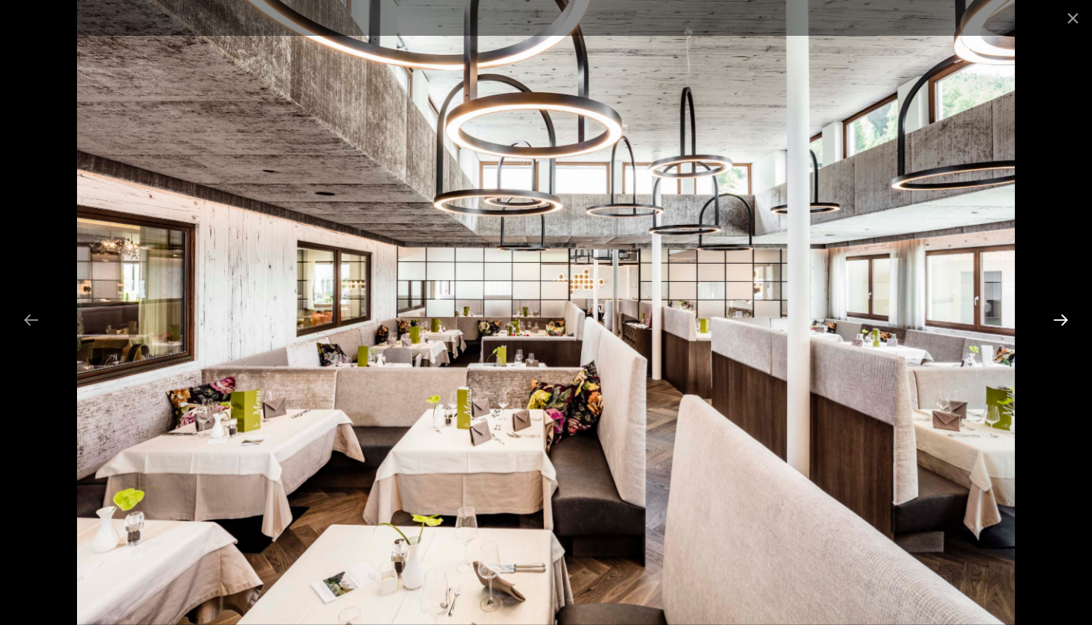
click at [1067, 323] on button "Next slide" at bounding box center [1060, 320] width 32 height 30
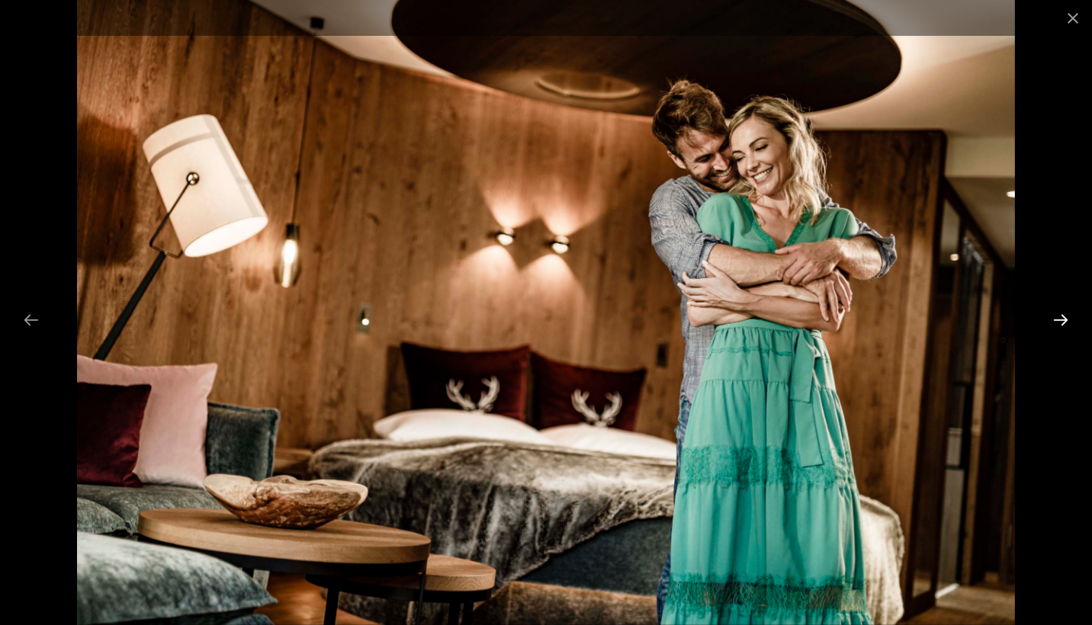
click at [1067, 323] on button "Next slide" at bounding box center [1060, 320] width 32 height 30
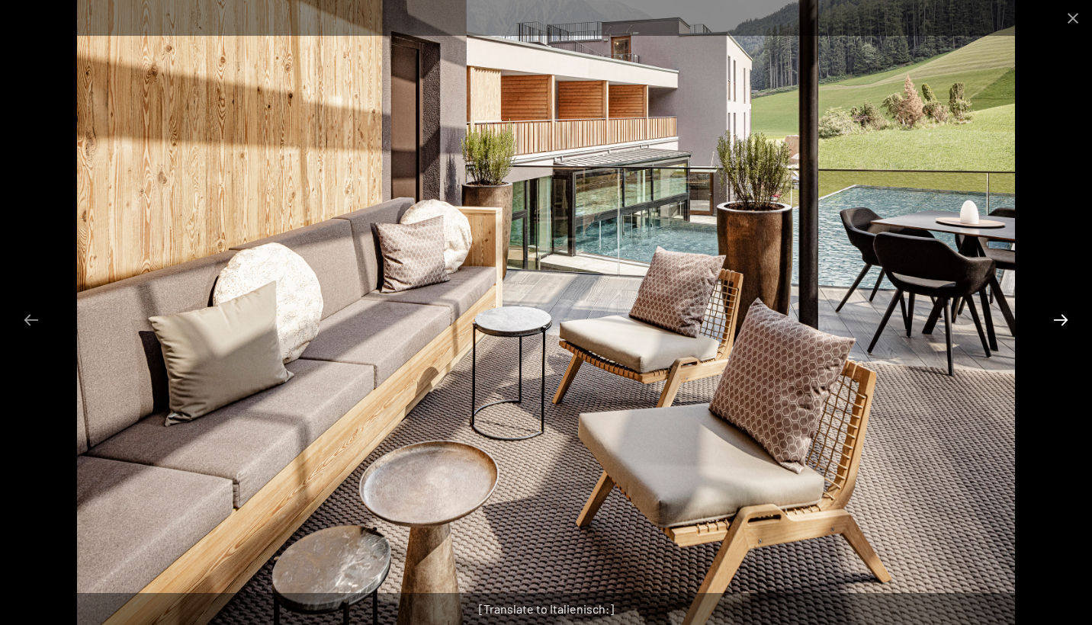
click at [1067, 323] on button "Next slide" at bounding box center [1060, 320] width 32 height 30
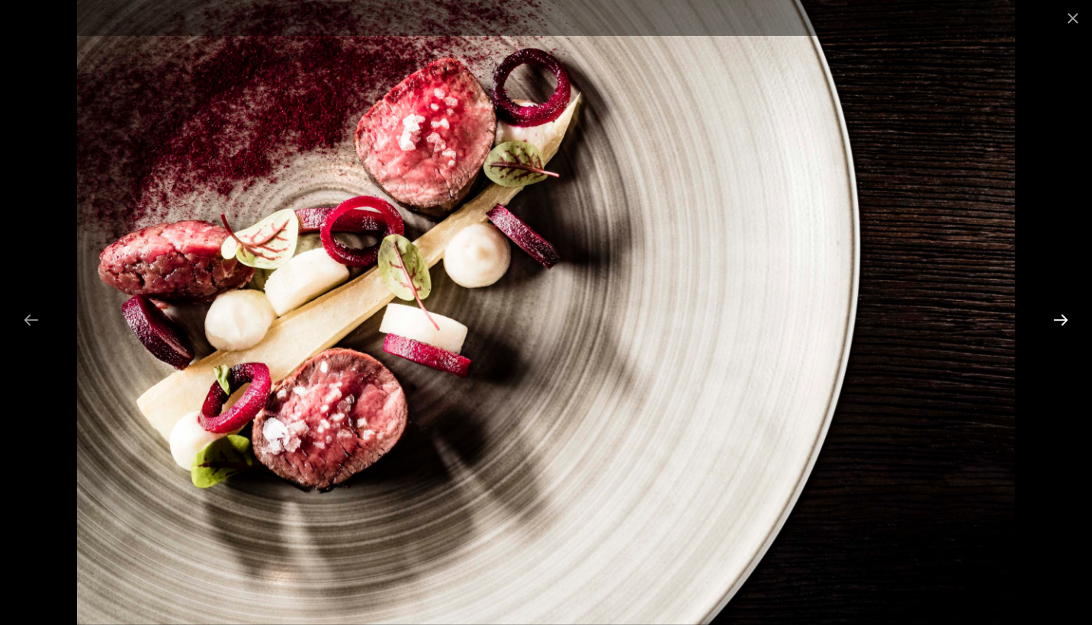
click at [1067, 323] on button "Next slide" at bounding box center [1060, 320] width 32 height 30
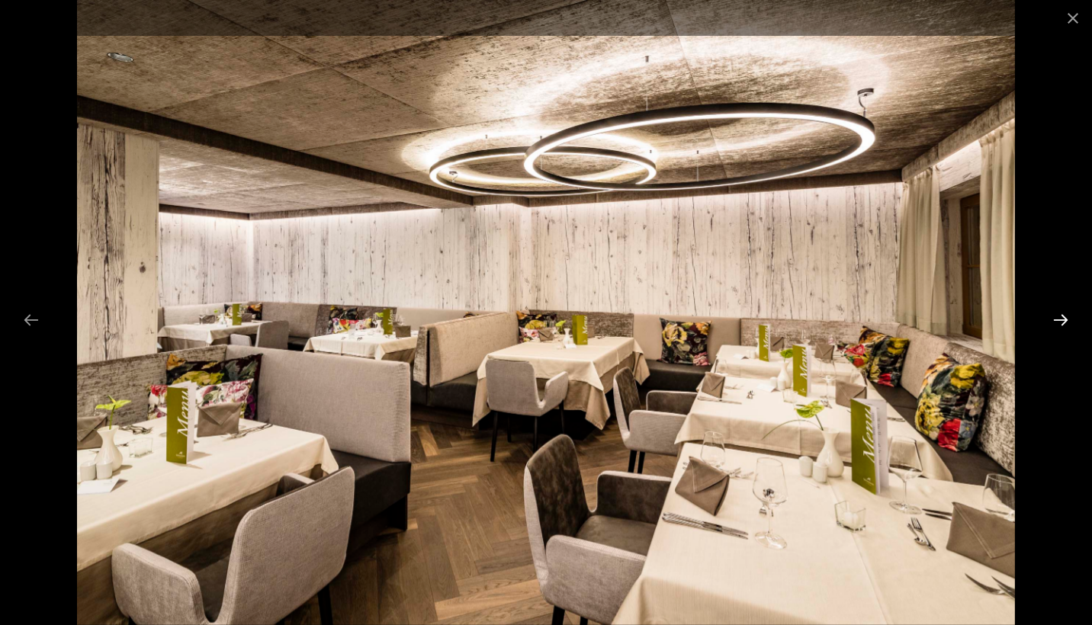
click at [1067, 323] on button "Next slide" at bounding box center [1060, 320] width 32 height 30
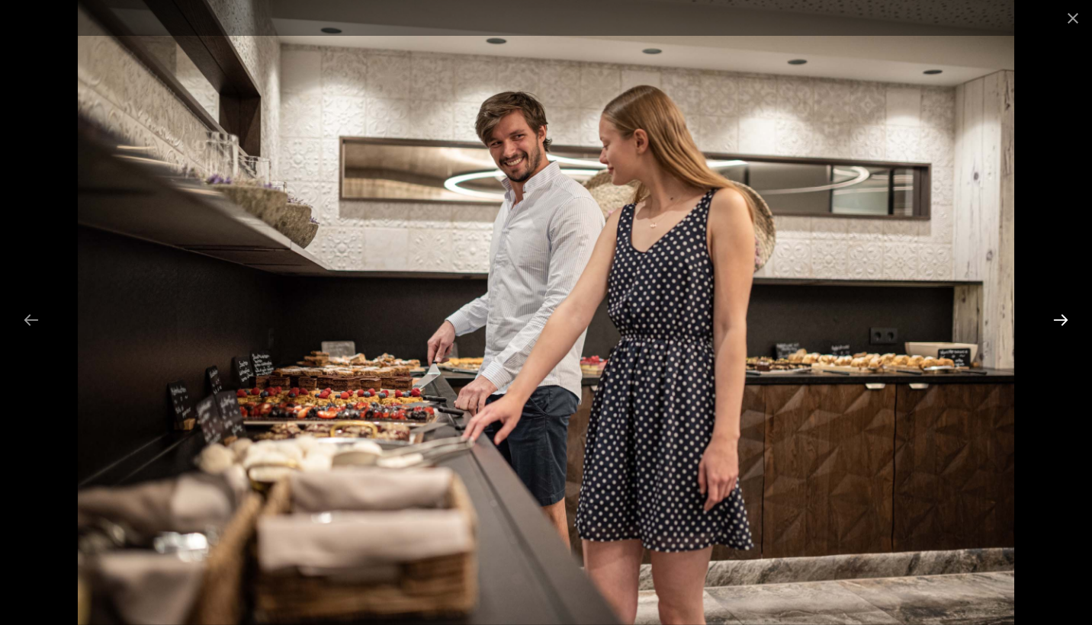
click at [1067, 323] on button "Next slide" at bounding box center [1060, 320] width 32 height 30
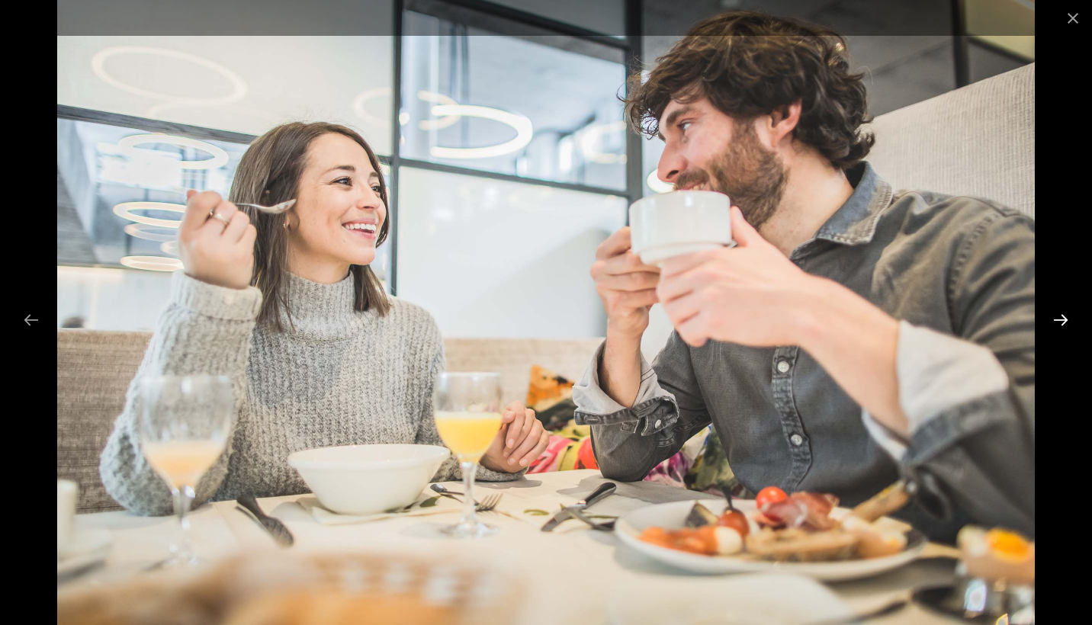
click at [1067, 323] on button "Next slide" at bounding box center [1060, 320] width 32 height 30
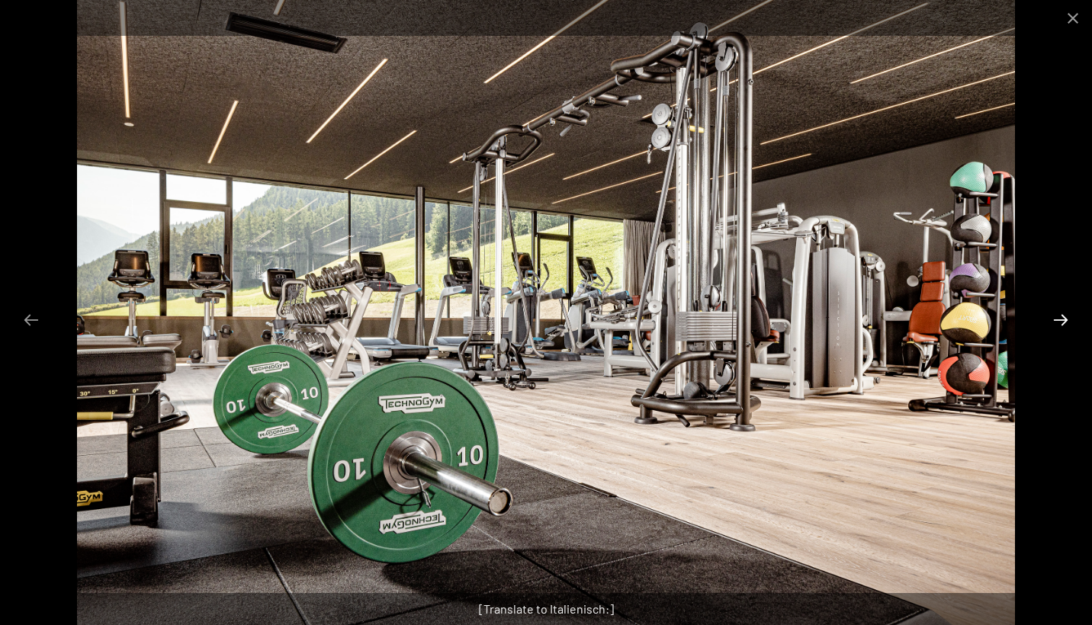
click at [1067, 323] on button "Next slide" at bounding box center [1060, 320] width 32 height 30
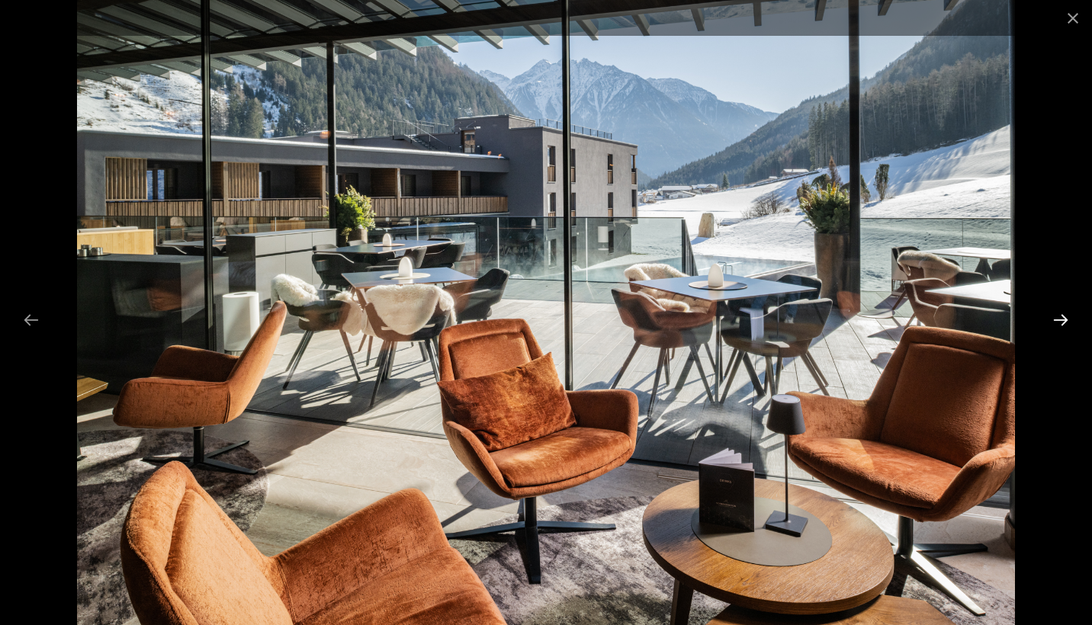
click at [1067, 323] on button "Next slide" at bounding box center [1060, 320] width 32 height 30
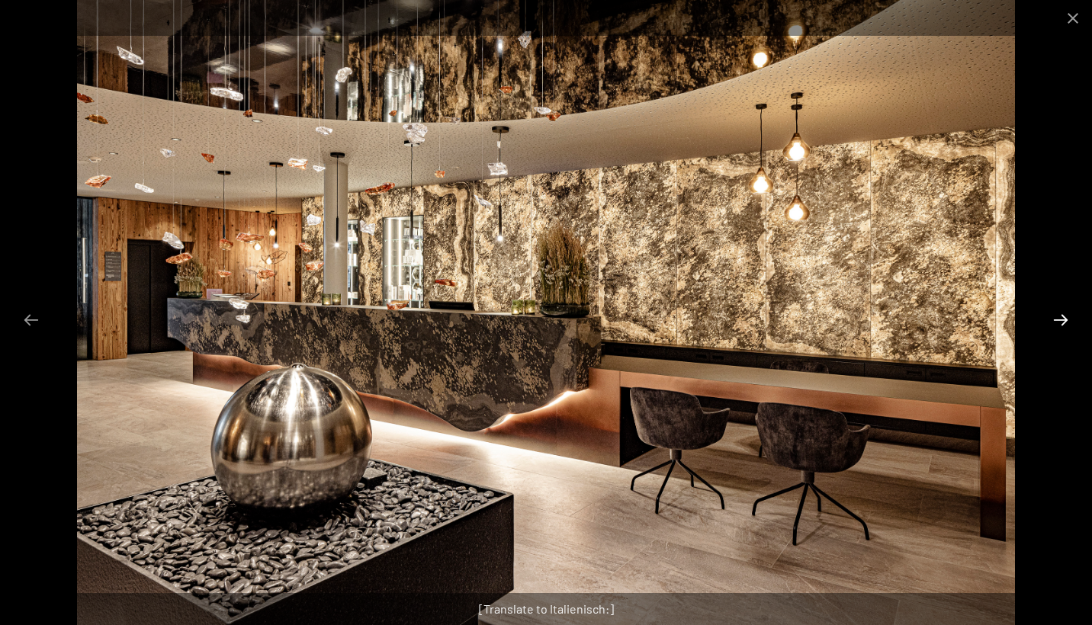
click at [1066, 322] on button "Next slide" at bounding box center [1060, 320] width 32 height 30
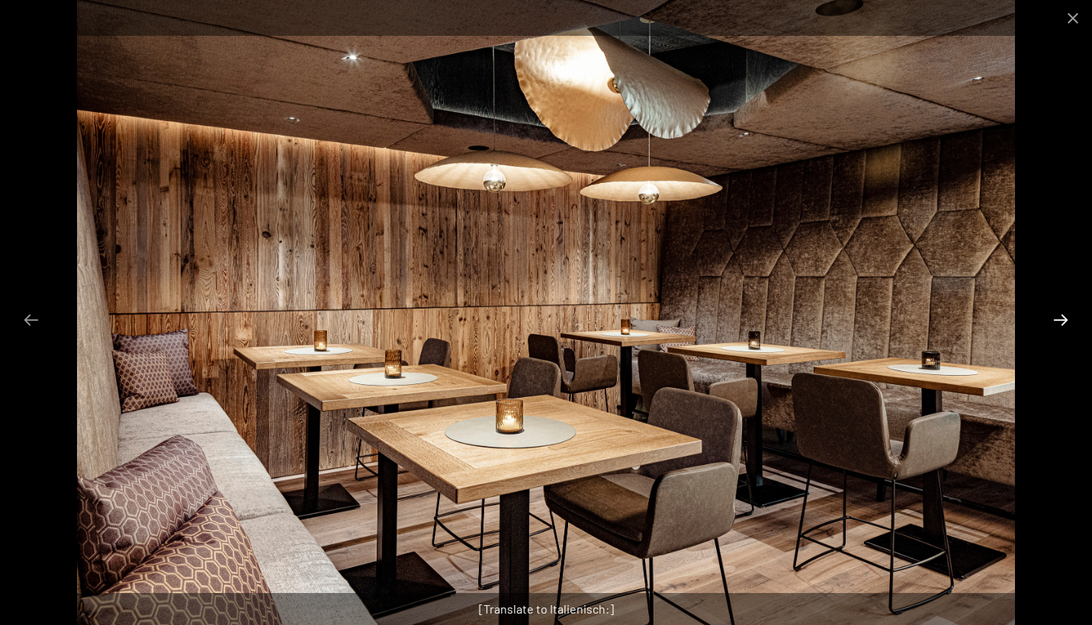
click at [1066, 322] on button "Next slide" at bounding box center [1060, 320] width 32 height 30
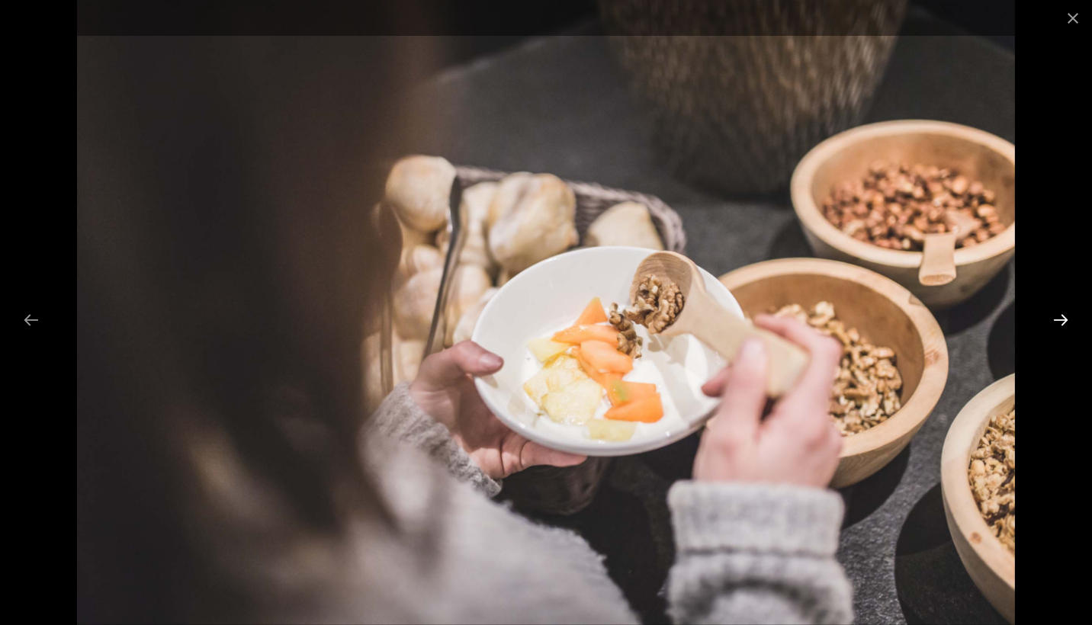
click at [1066, 322] on button "Next slide" at bounding box center [1060, 320] width 32 height 30
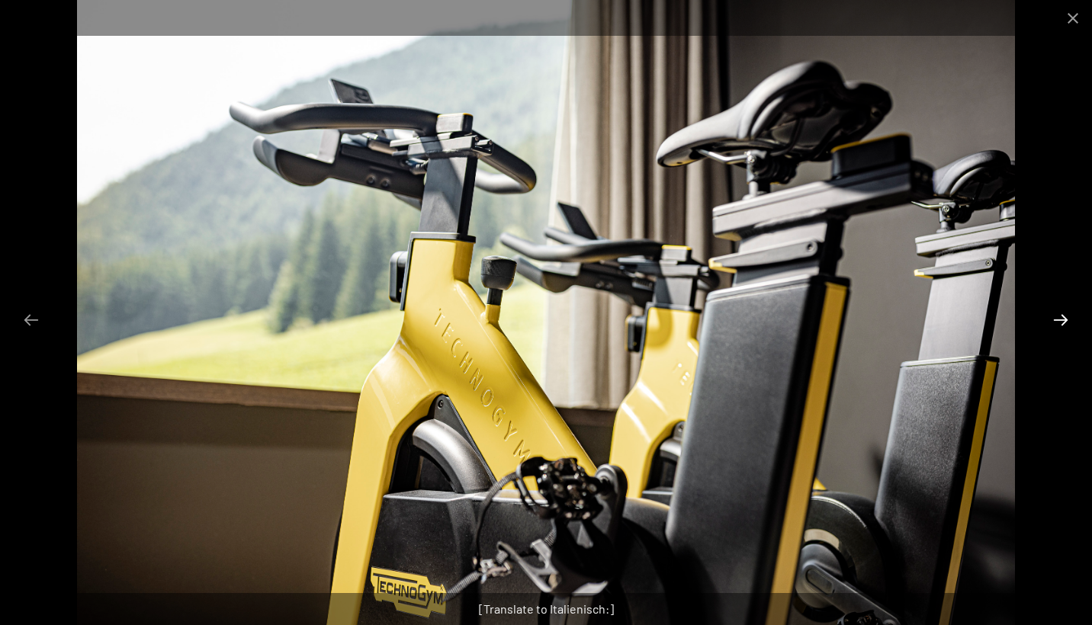
click at [1066, 322] on button "Next slide" at bounding box center [1060, 320] width 32 height 30
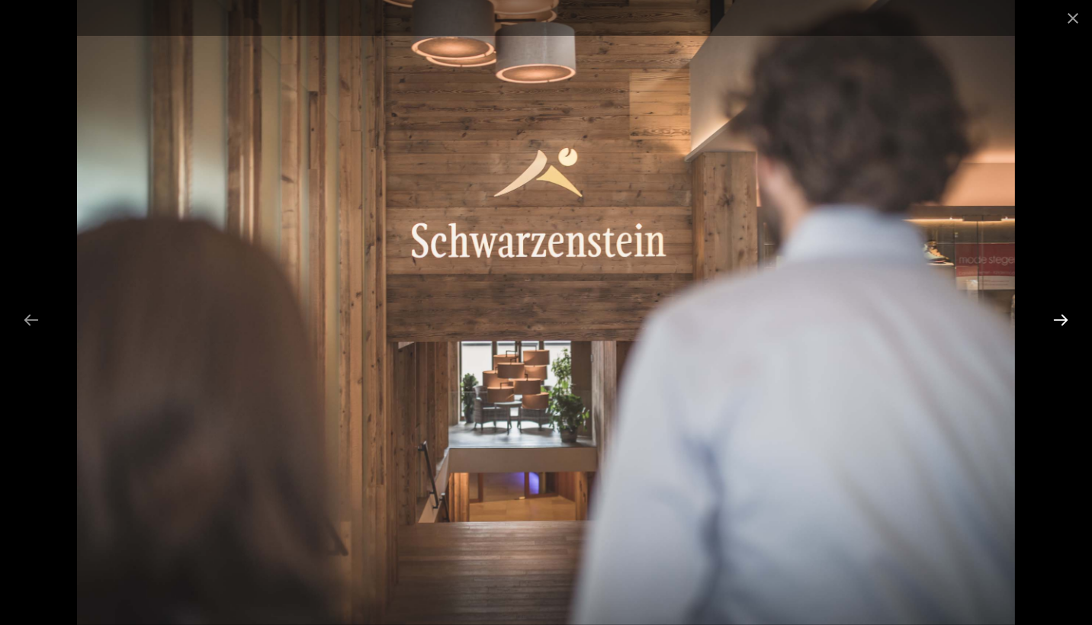
click at [1066, 322] on button "Next slide" at bounding box center [1060, 320] width 32 height 30
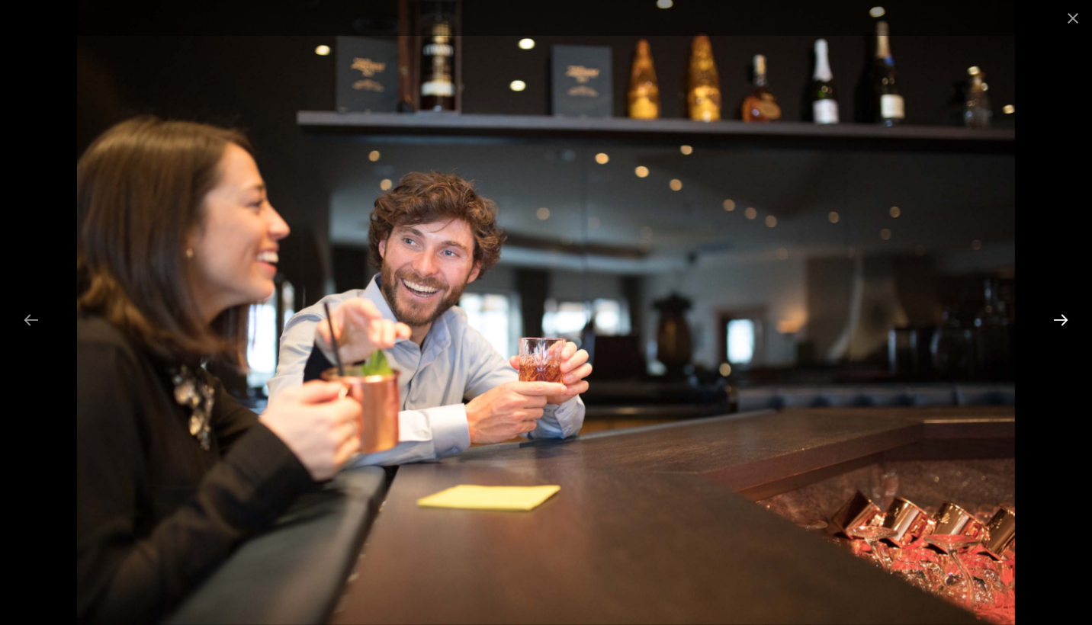
click at [1066, 322] on button "Next slide" at bounding box center [1060, 320] width 32 height 30
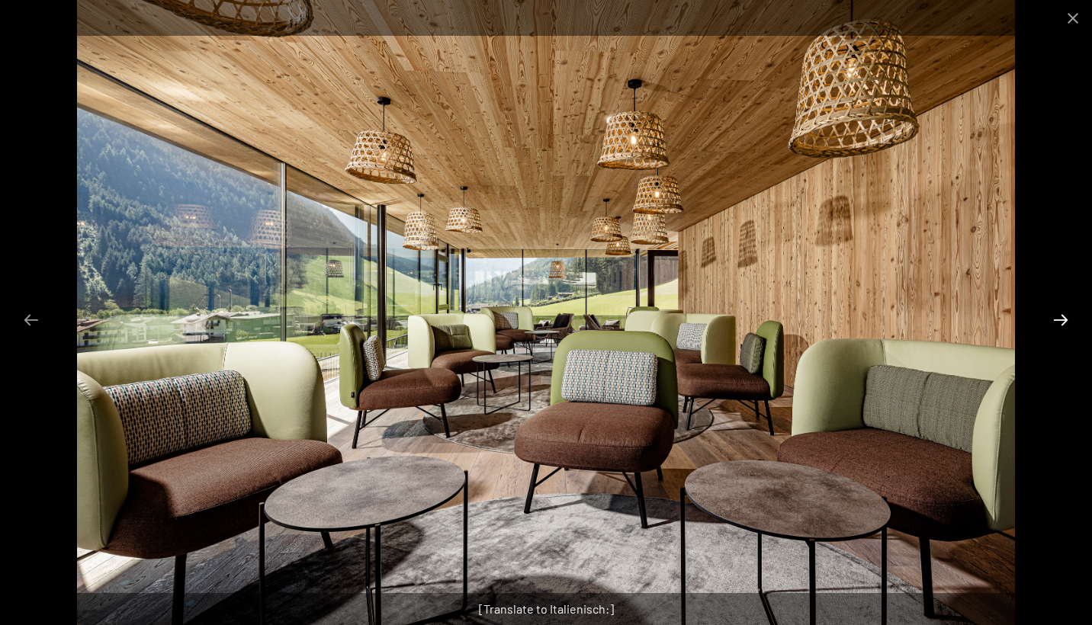
click at [1066, 322] on button "Next slide" at bounding box center [1060, 320] width 32 height 30
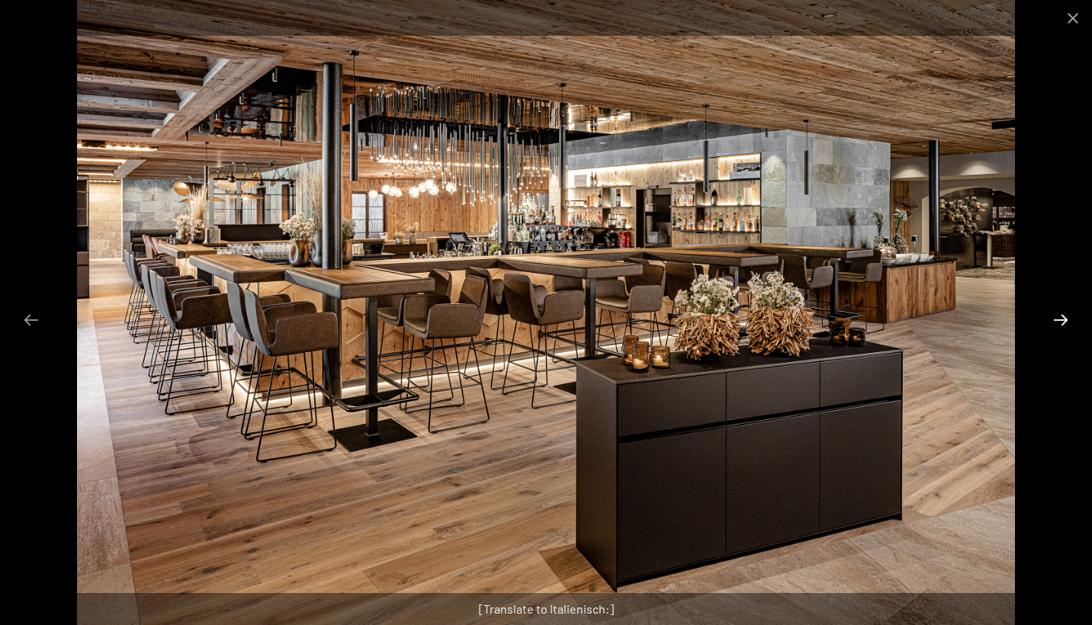
click at [1066, 322] on button "Next slide" at bounding box center [1060, 320] width 32 height 30
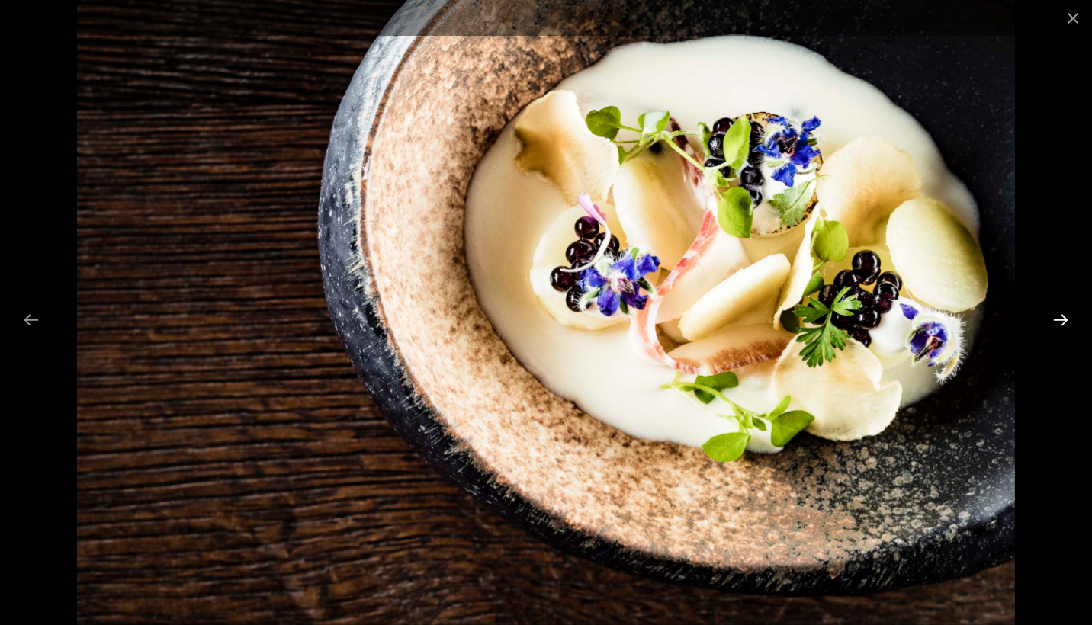
click at [1066, 322] on button "Next slide" at bounding box center [1060, 320] width 32 height 30
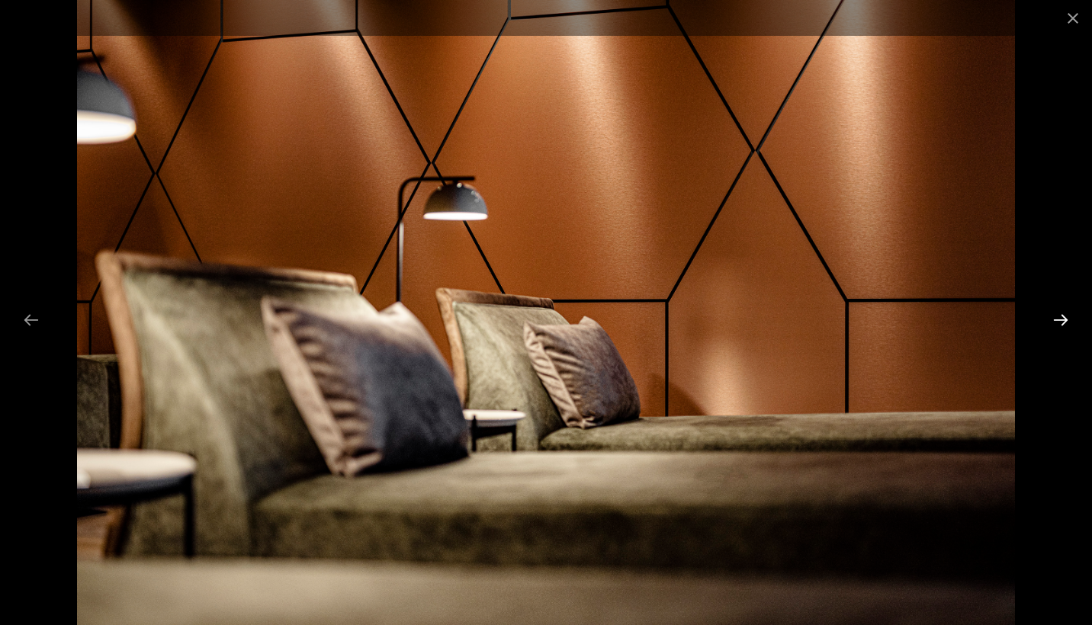
click at [1066, 322] on button "Next slide" at bounding box center [1060, 320] width 32 height 30
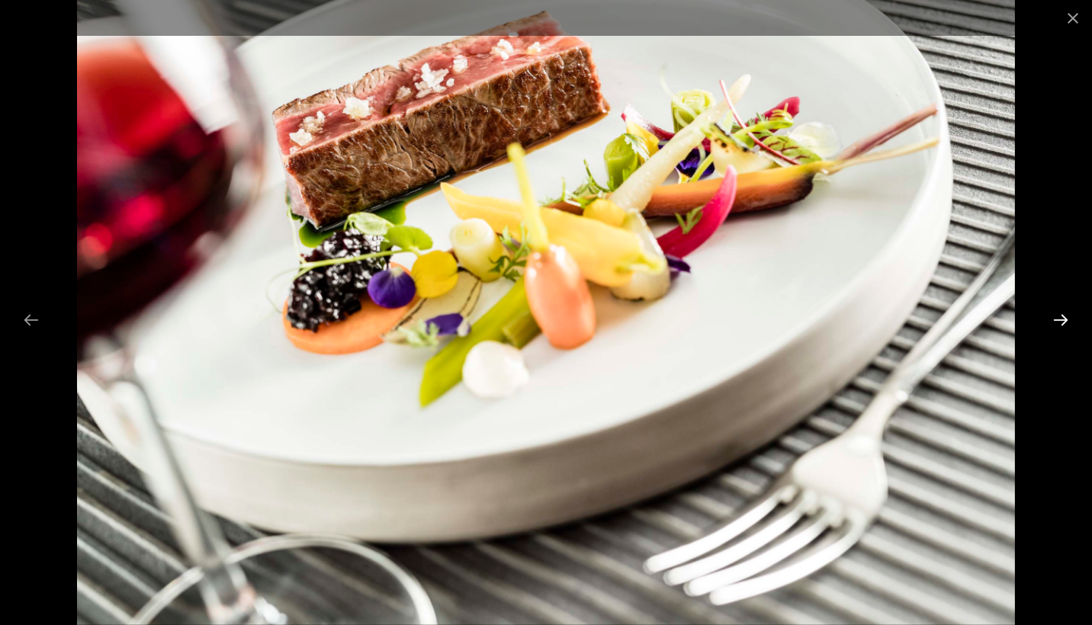
click at [1066, 322] on button "Next slide" at bounding box center [1060, 320] width 32 height 30
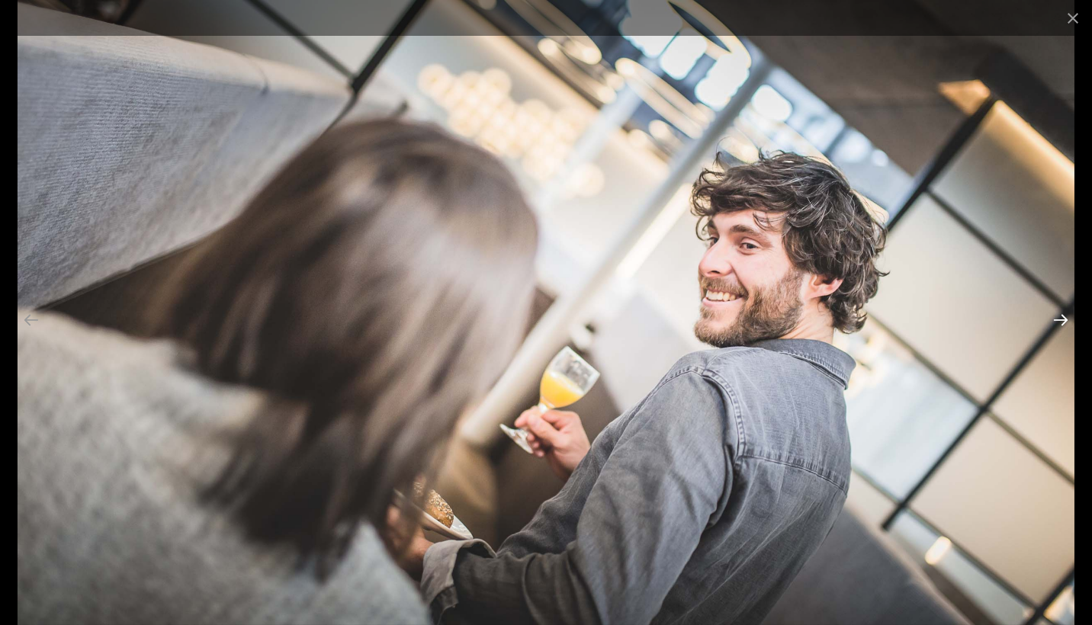
click at [1066, 322] on button "Next slide" at bounding box center [1060, 320] width 32 height 30
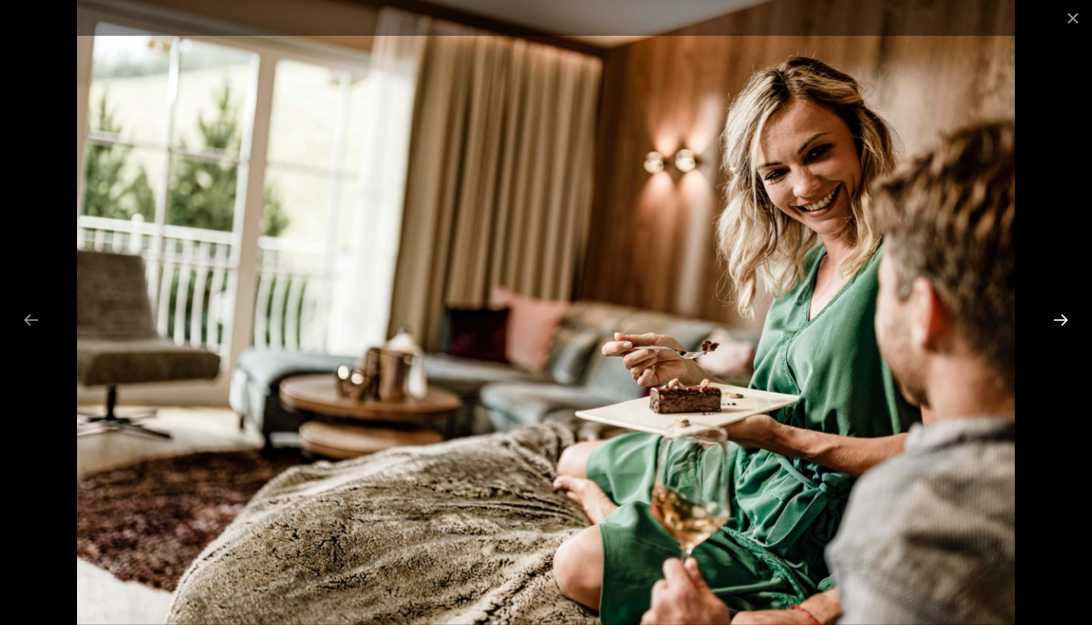
click at [1066, 322] on button "Next slide" at bounding box center [1060, 320] width 32 height 30
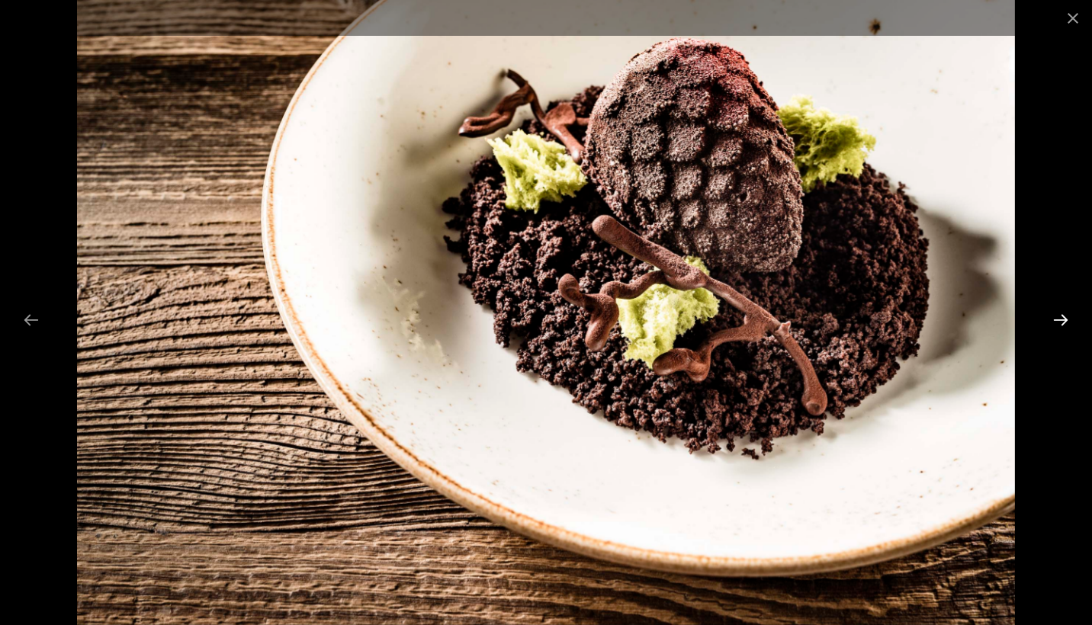
click at [1066, 322] on button "Next slide" at bounding box center [1060, 320] width 32 height 30
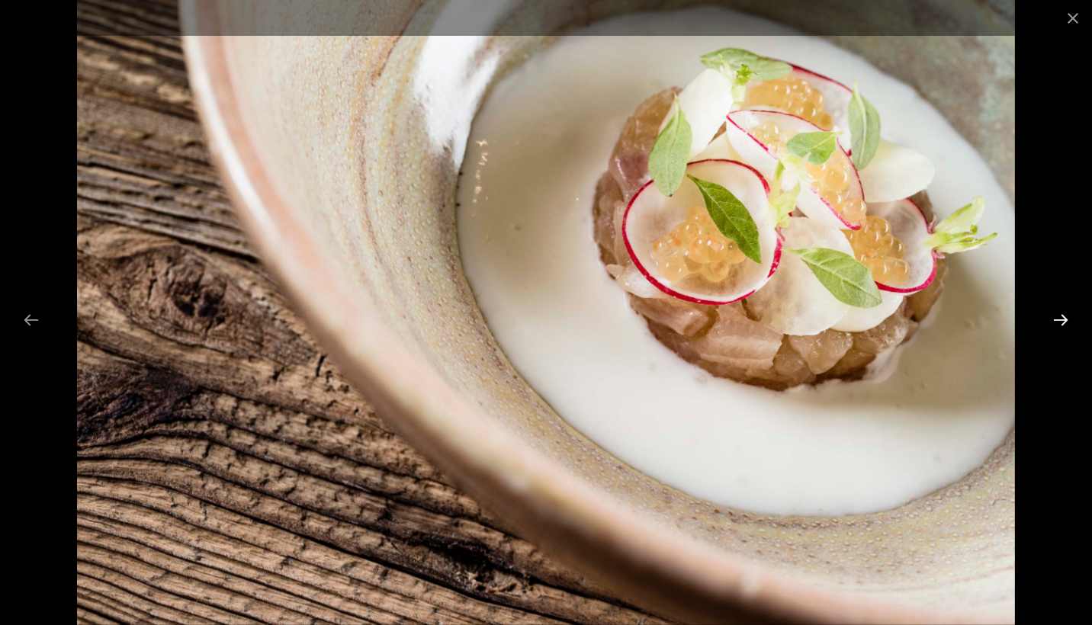
click at [1066, 322] on button "Next slide" at bounding box center [1060, 320] width 32 height 30
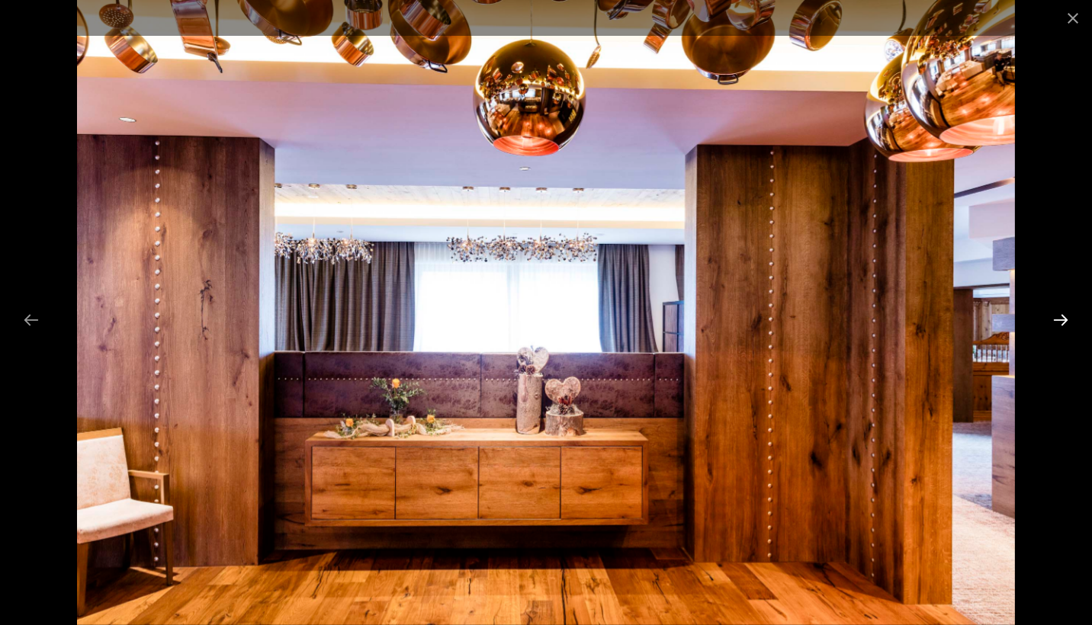
click at [1066, 322] on button "Next slide" at bounding box center [1060, 320] width 32 height 30
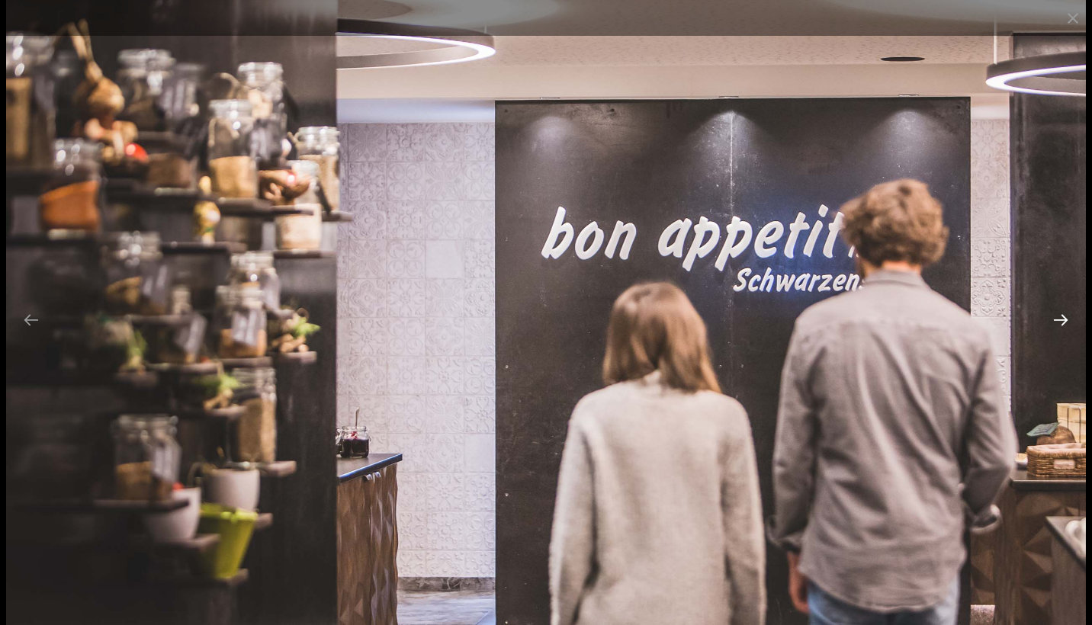
click at [1066, 322] on button "Next slide" at bounding box center [1060, 320] width 32 height 30
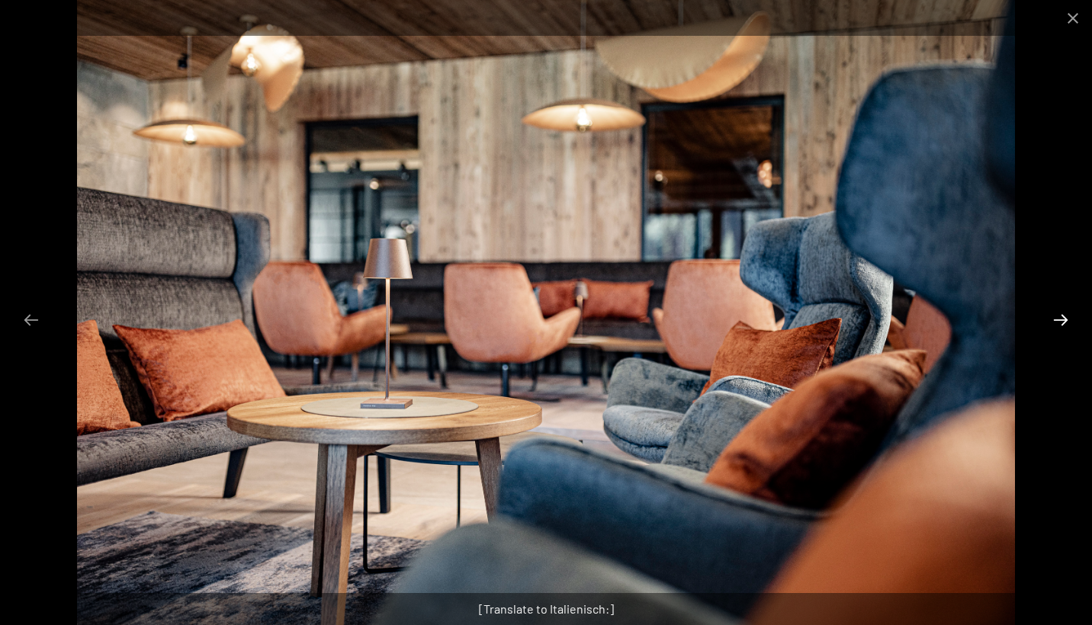
click at [1066, 322] on button "Next slide" at bounding box center [1060, 320] width 32 height 30
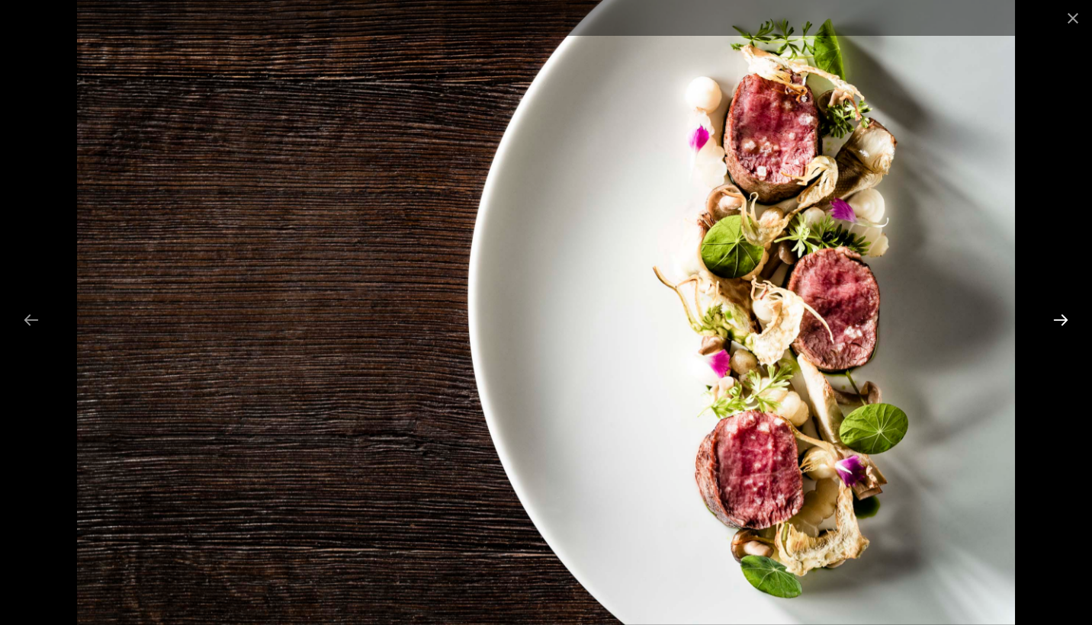
click at [1066, 322] on button "Next slide" at bounding box center [1060, 320] width 32 height 30
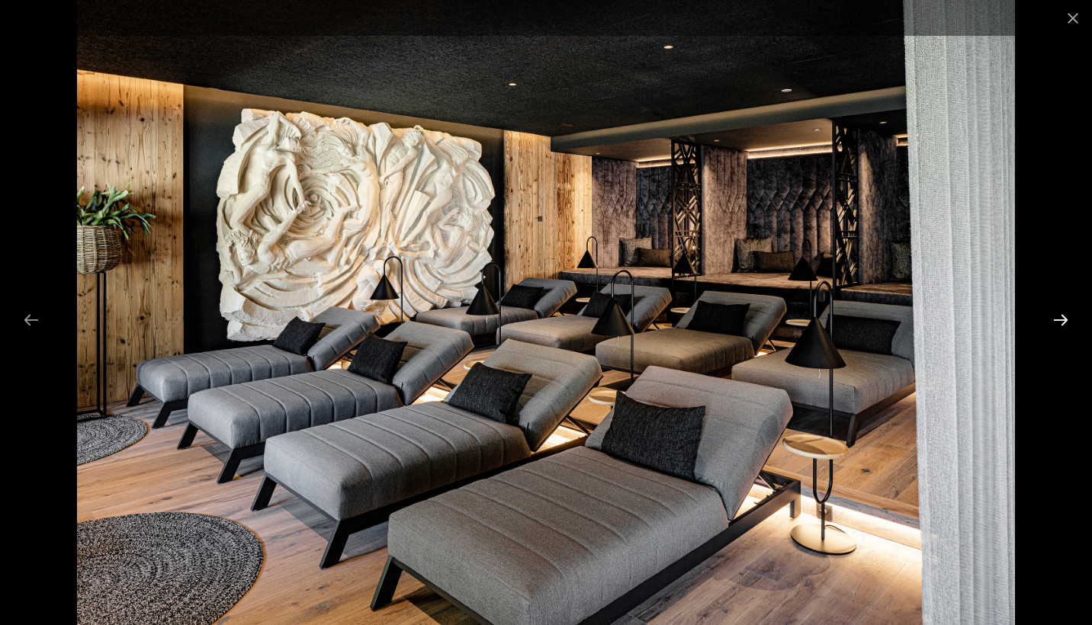
click at [1066, 322] on button "Next slide" at bounding box center [1060, 320] width 32 height 30
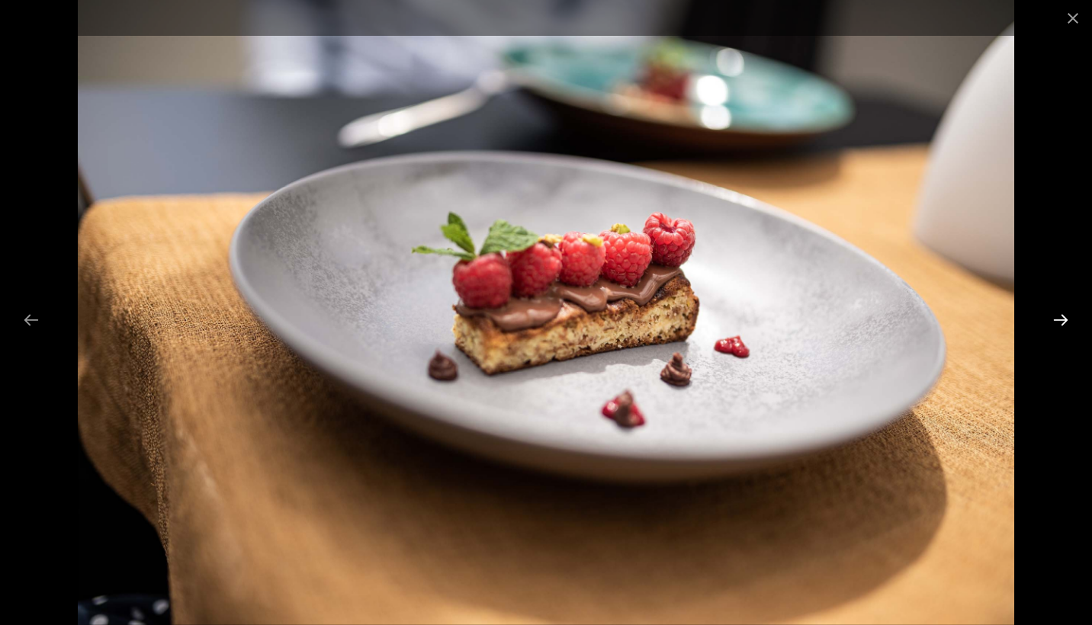
click at [1066, 322] on button "Next slide" at bounding box center [1060, 320] width 32 height 30
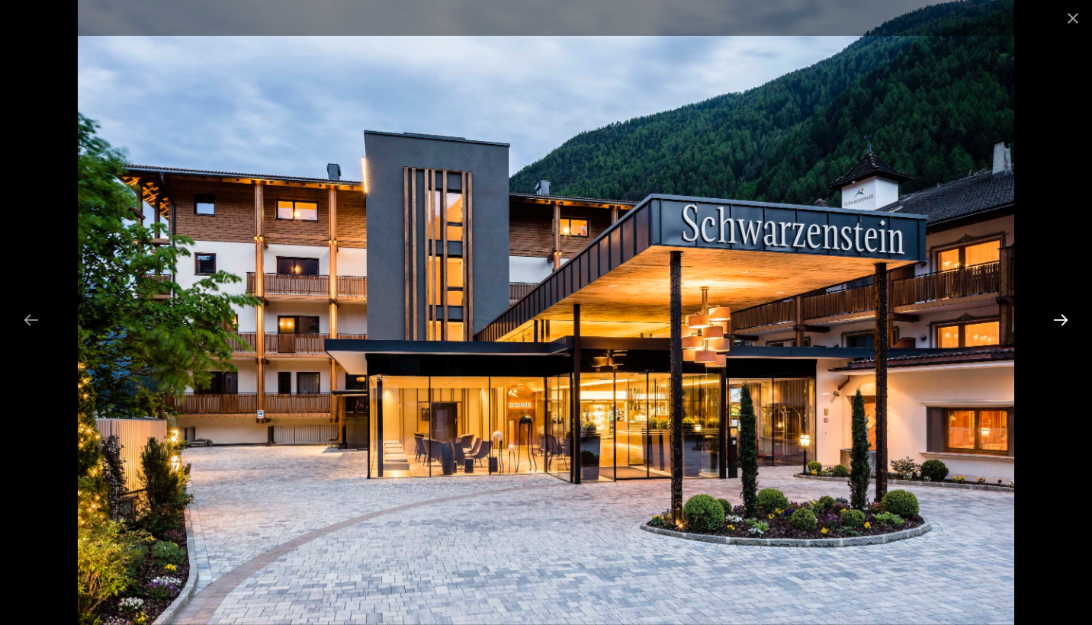
click at [1066, 322] on button "Next slide" at bounding box center [1060, 320] width 32 height 30
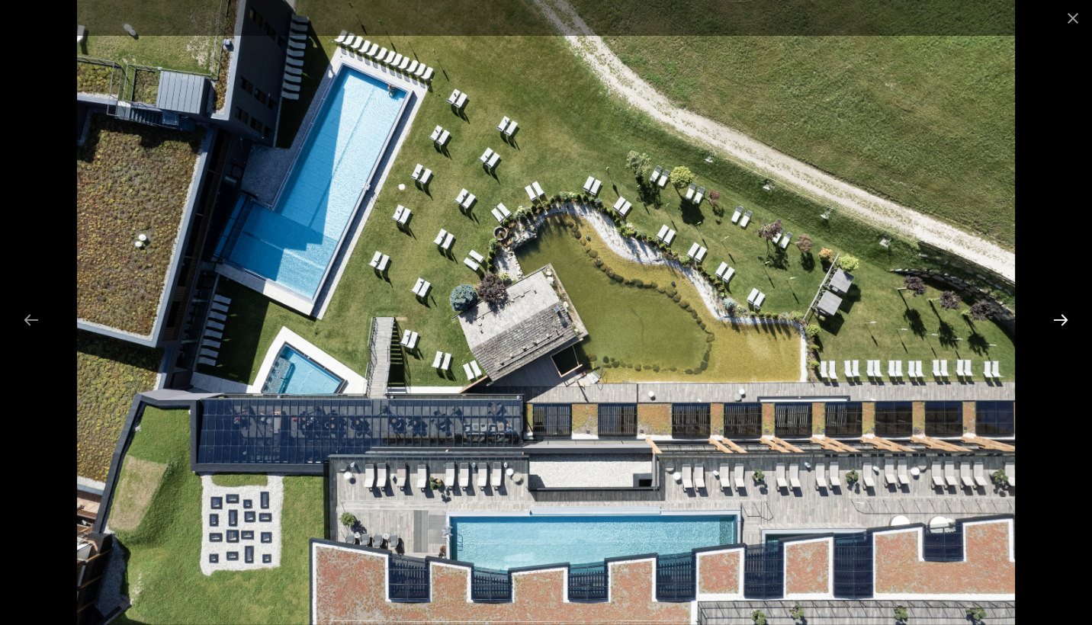
click at [1066, 322] on button "Next slide" at bounding box center [1060, 320] width 32 height 30
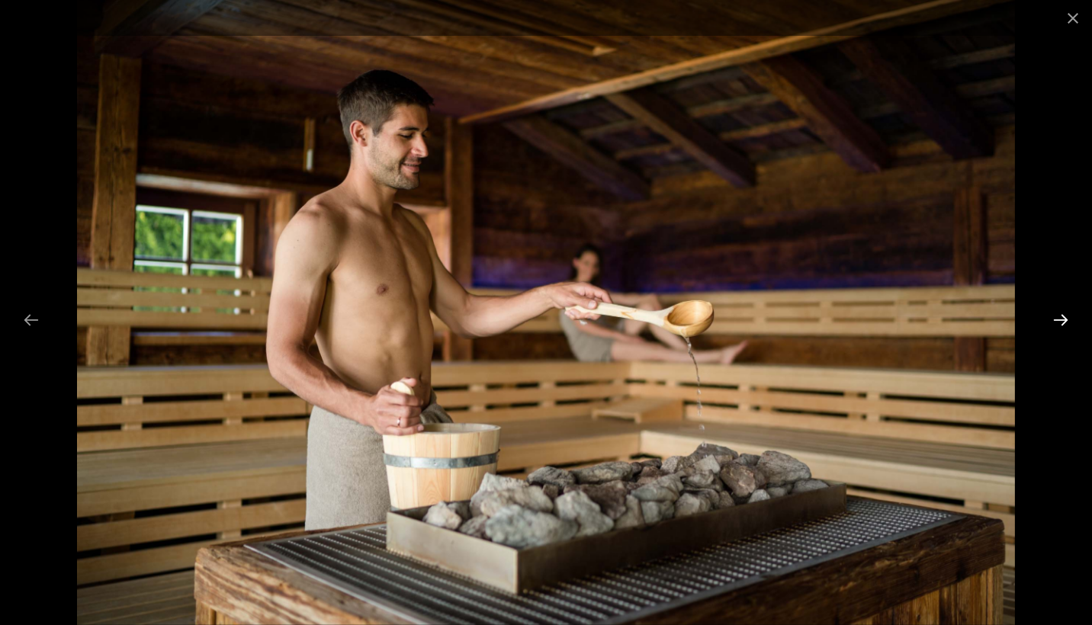
click at [1066, 322] on button "Next slide" at bounding box center [1060, 320] width 32 height 30
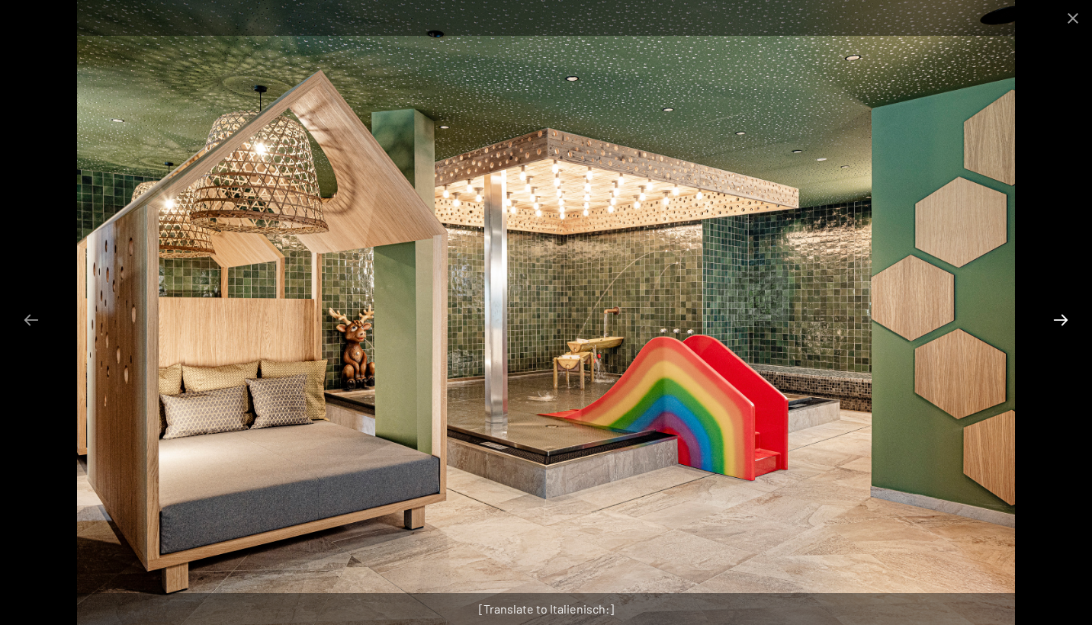
click at [1066, 322] on button "Next slide" at bounding box center [1060, 320] width 32 height 30
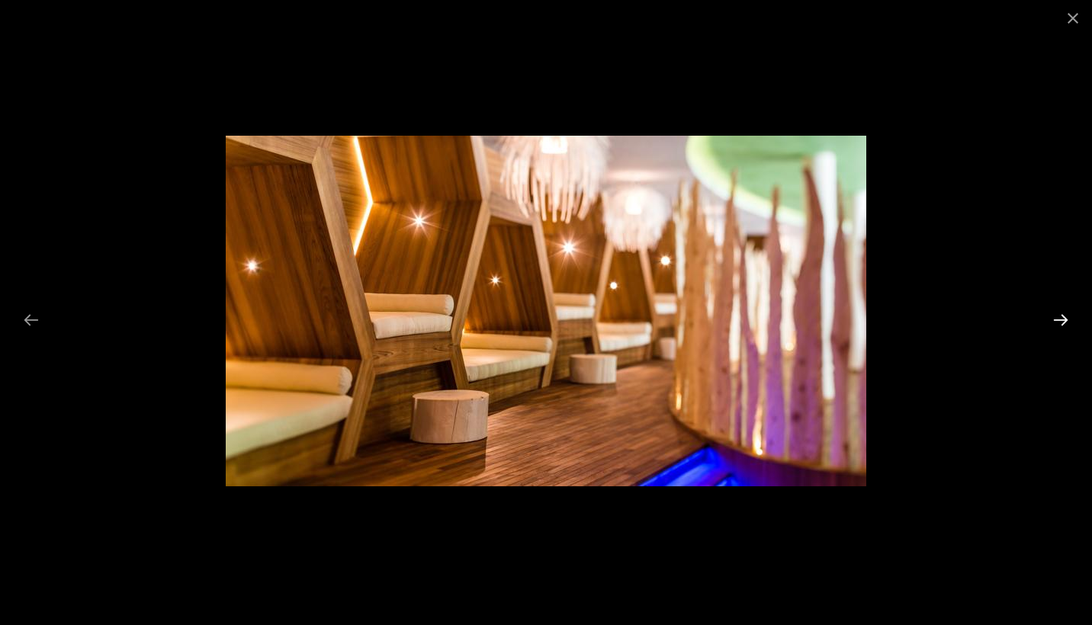
click at [1066, 322] on button "Next slide" at bounding box center [1060, 320] width 32 height 30
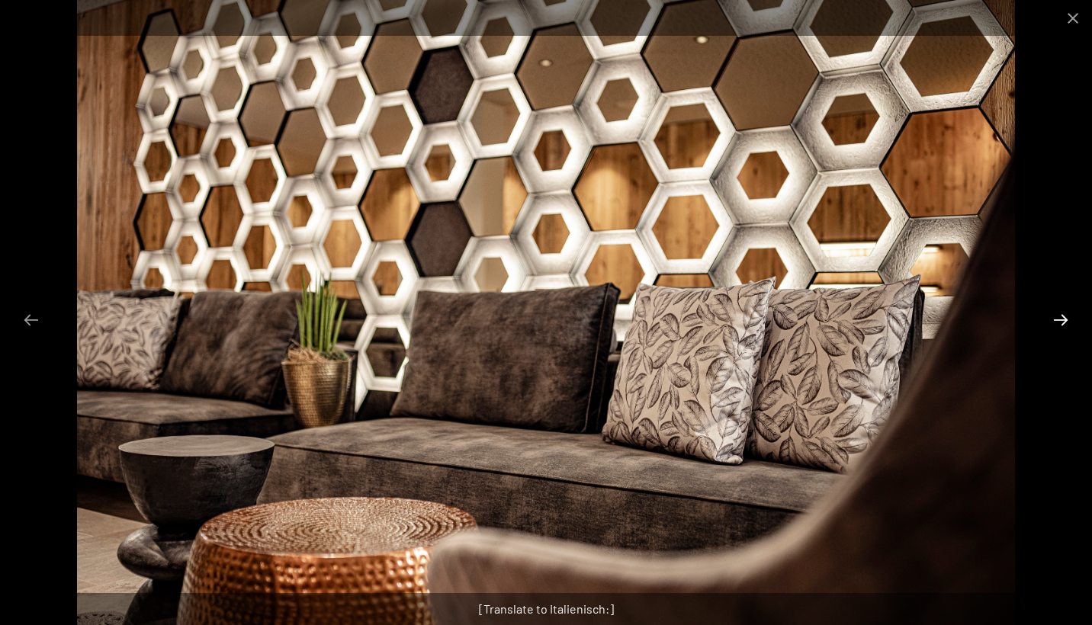
click at [1066, 322] on button "Next slide" at bounding box center [1060, 320] width 32 height 30
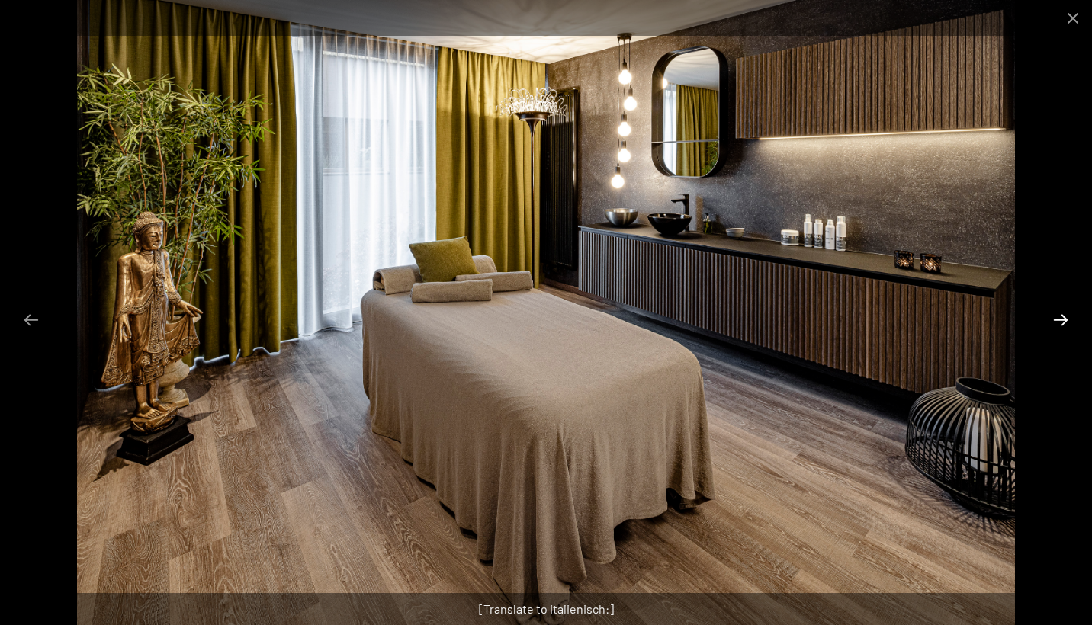
click at [1066, 322] on button "Next slide" at bounding box center [1060, 320] width 32 height 30
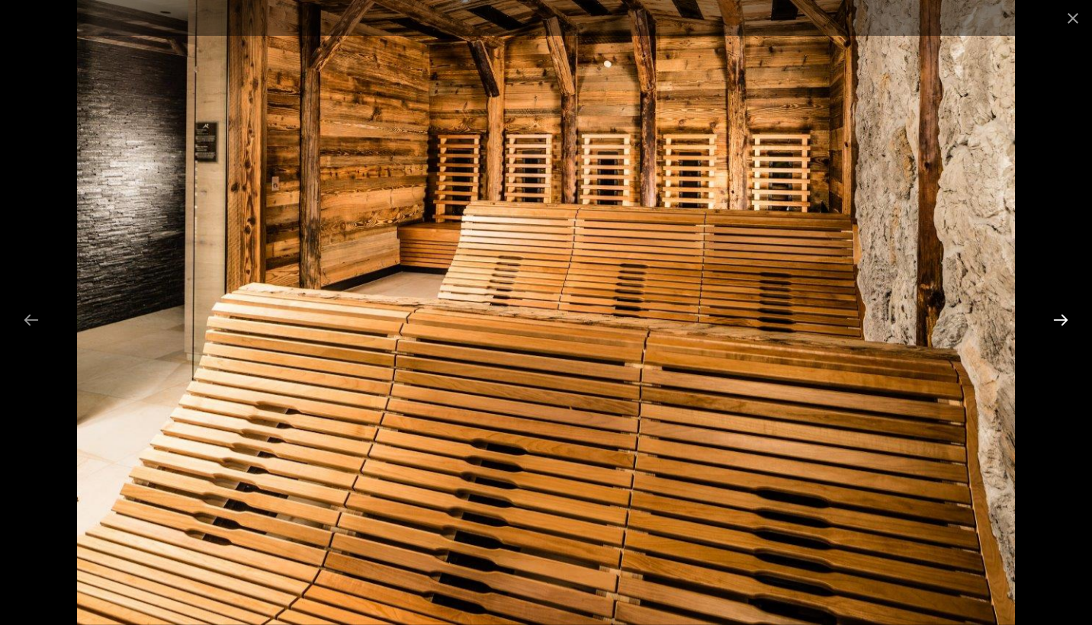
click at [1066, 322] on button "Next slide" at bounding box center [1060, 320] width 32 height 30
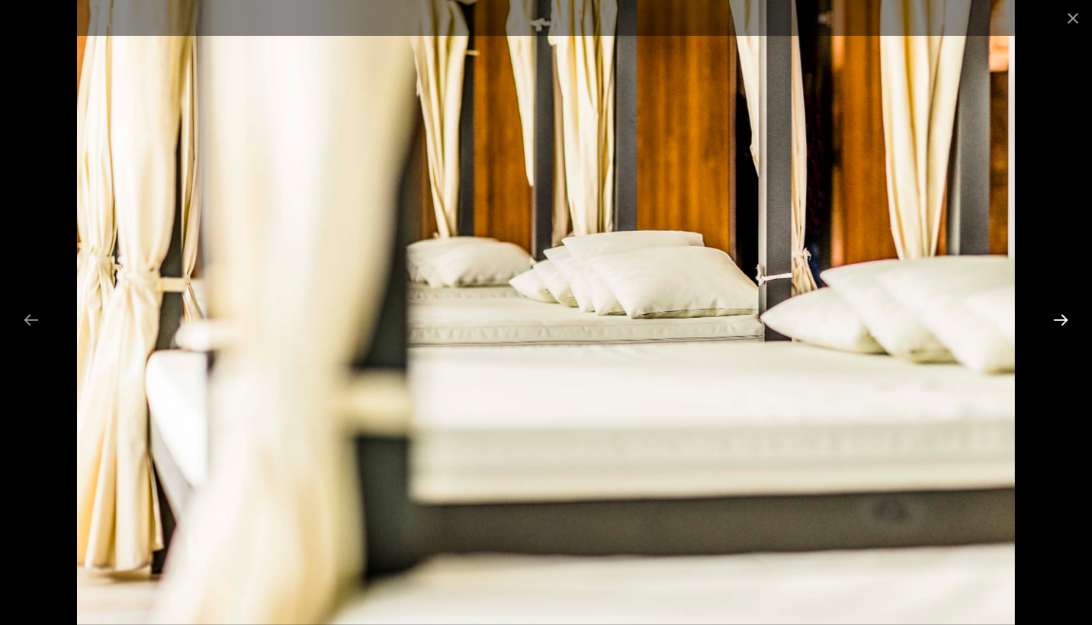
click at [1066, 322] on button "Next slide" at bounding box center [1060, 320] width 32 height 30
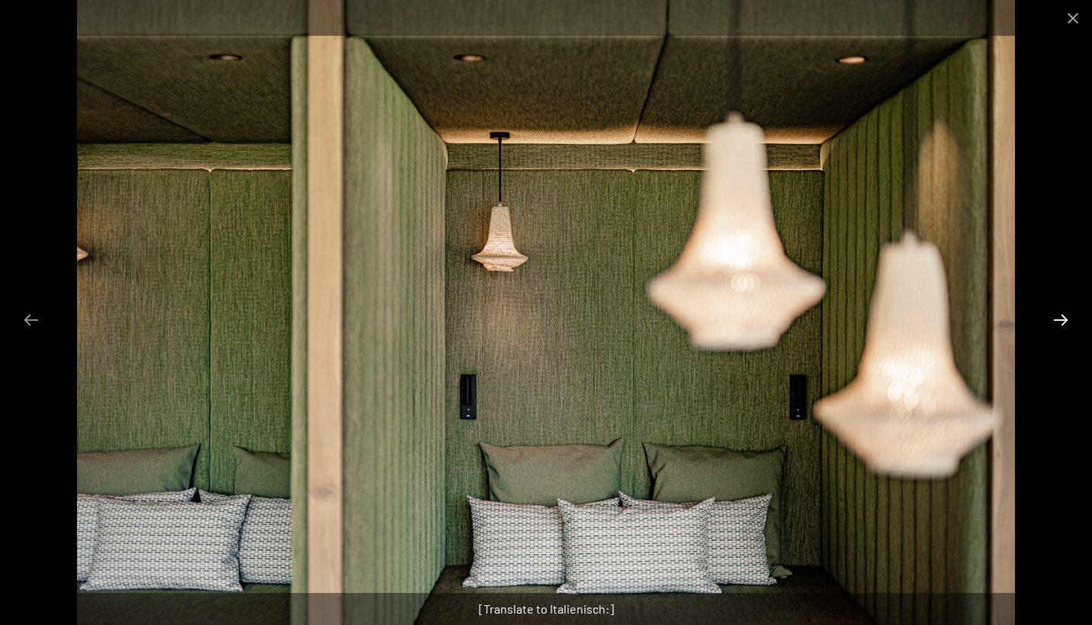
click at [1066, 322] on button "Next slide" at bounding box center [1060, 320] width 32 height 30
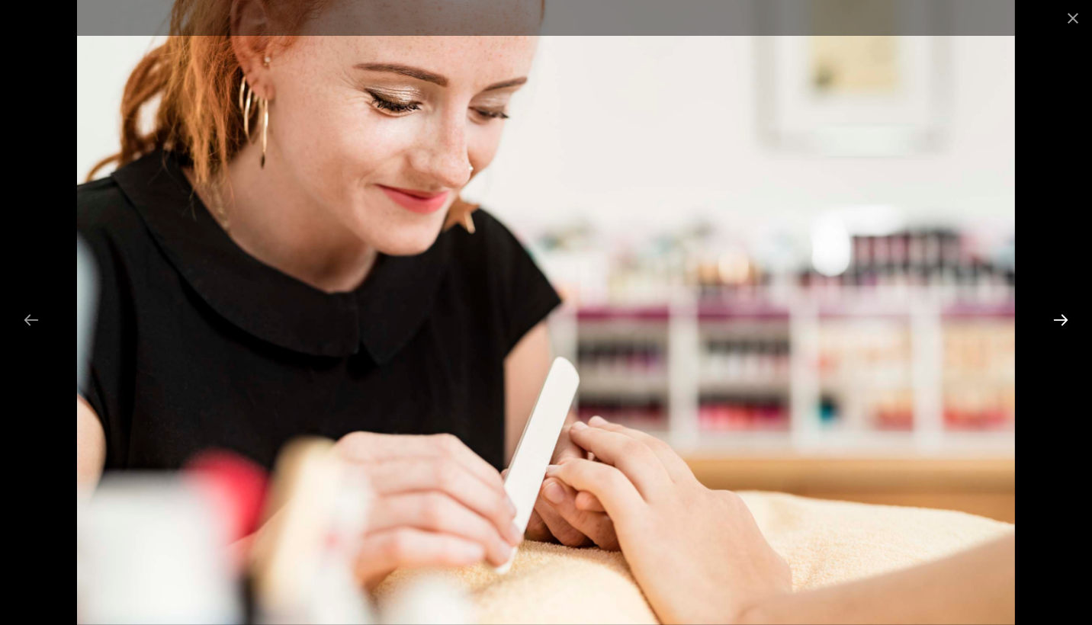
click at [1066, 322] on button "Next slide" at bounding box center [1060, 320] width 32 height 30
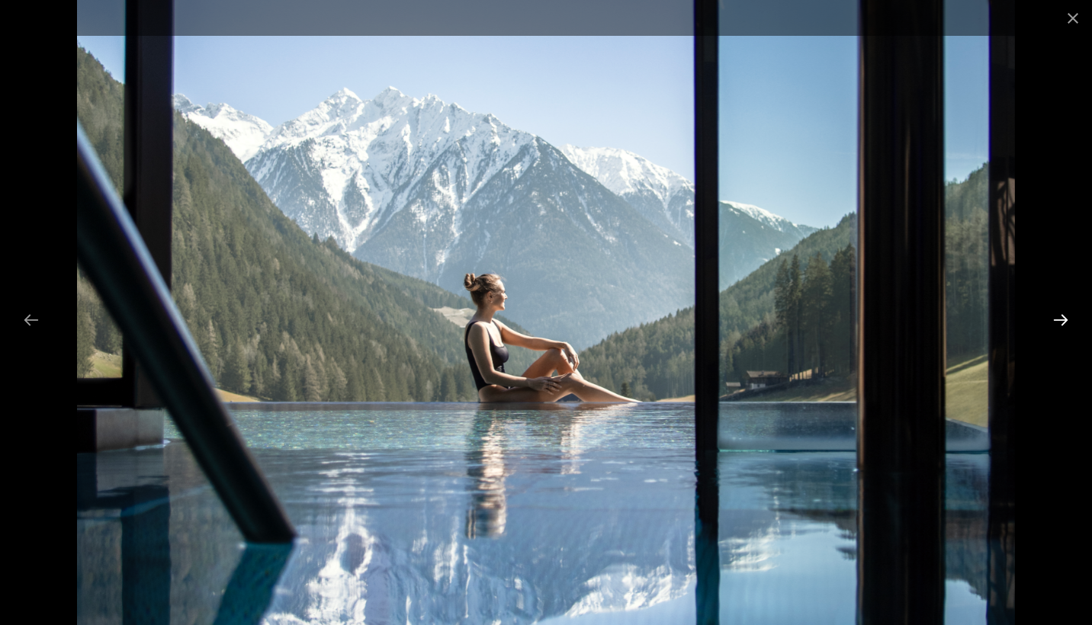
click at [1066, 322] on button "Next slide" at bounding box center [1060, 320] width 32 height 30
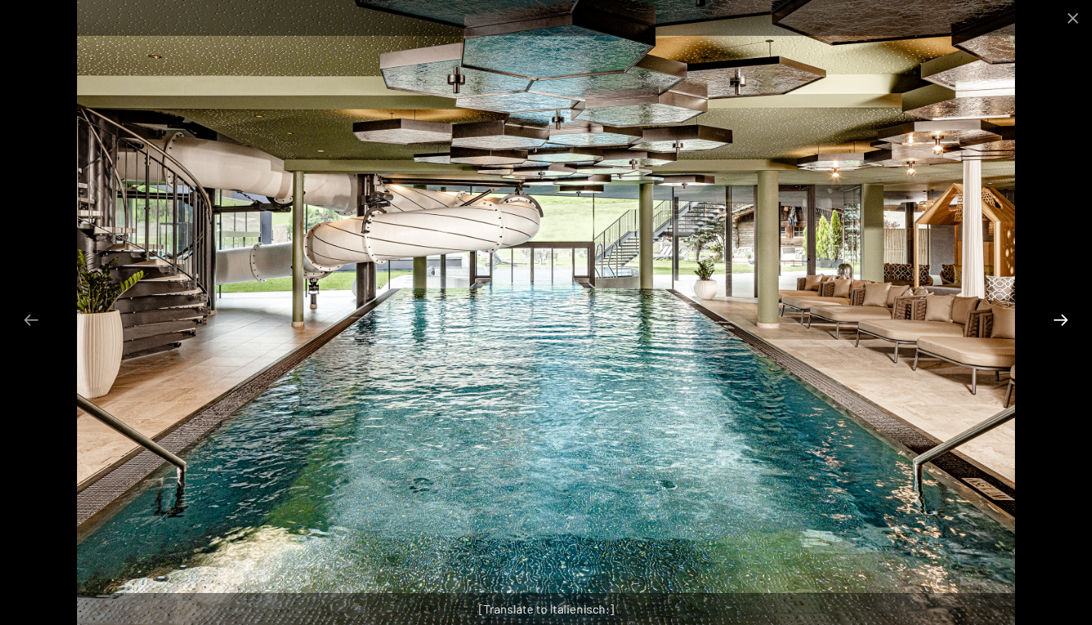
click at [1062, 324] on button "Next slide" at bounding box center [1060, 320] width 32 height 30
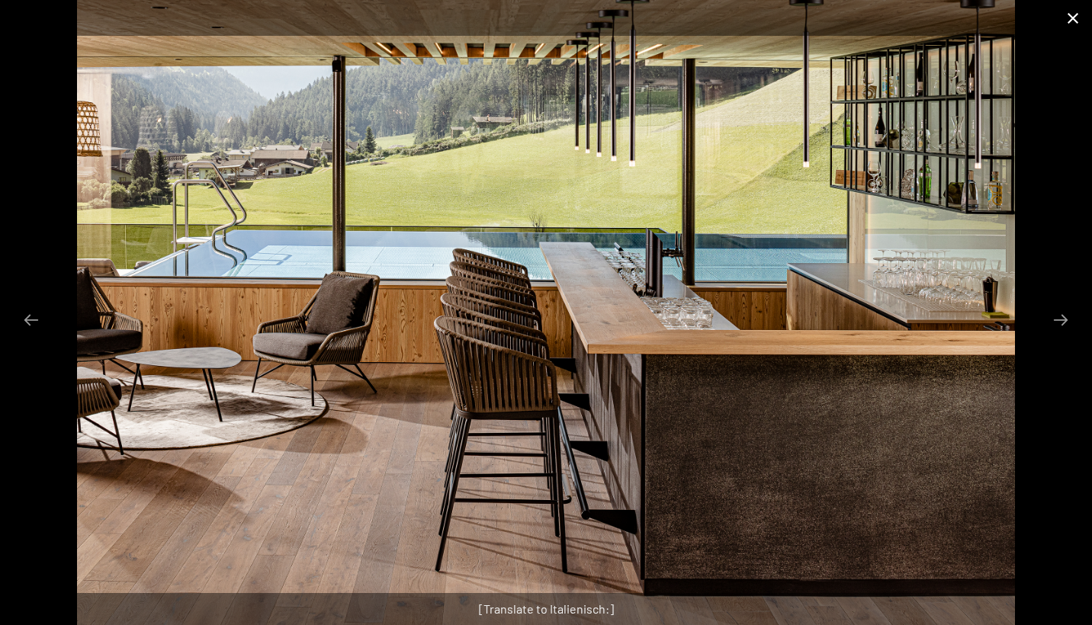
click at [1058, 26] on button "Close gallery" at bounding box center [1072, 18] width 38 height 36
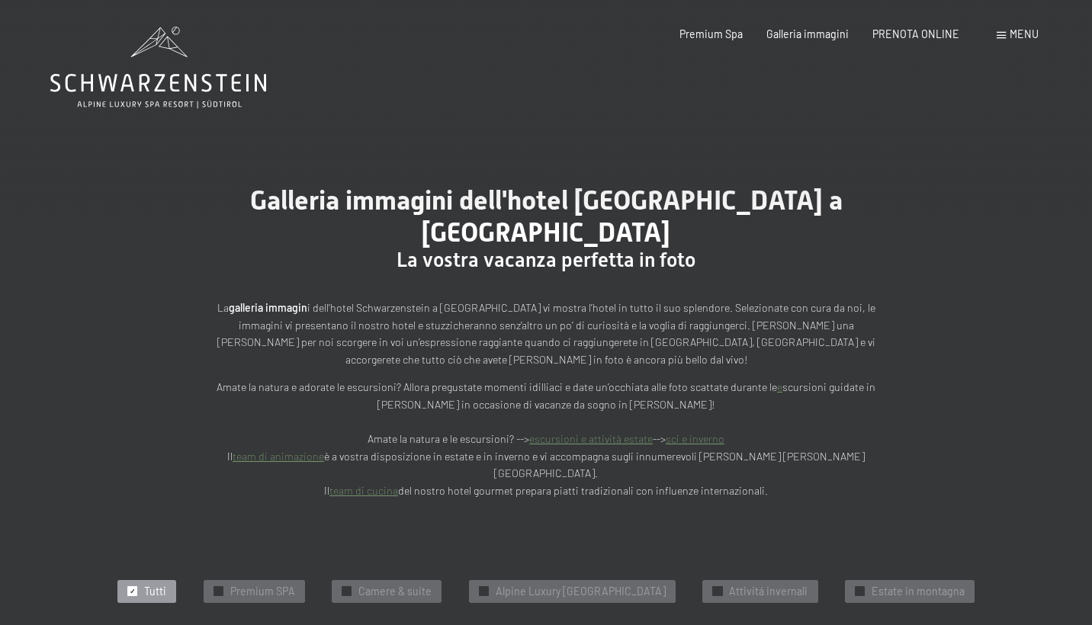
scroll to position [0, 0]
